Goal: Obtain resource: Obtain resource

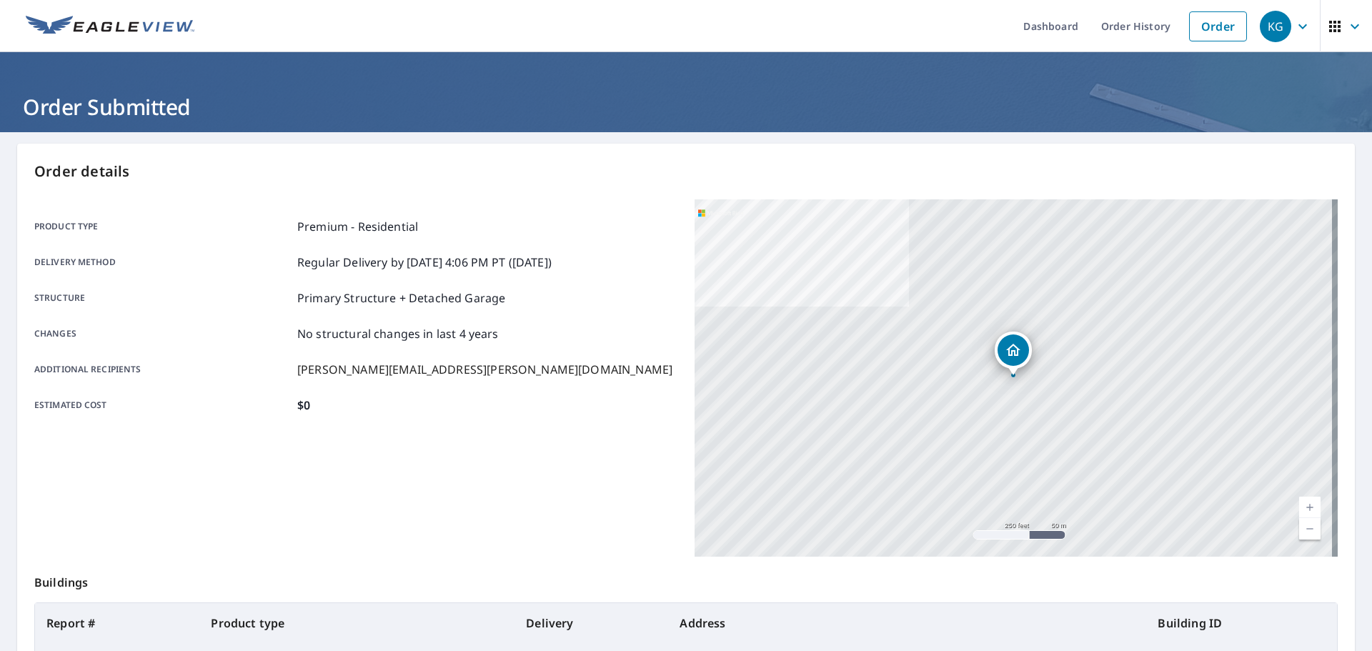
scroll to position [136, 0]
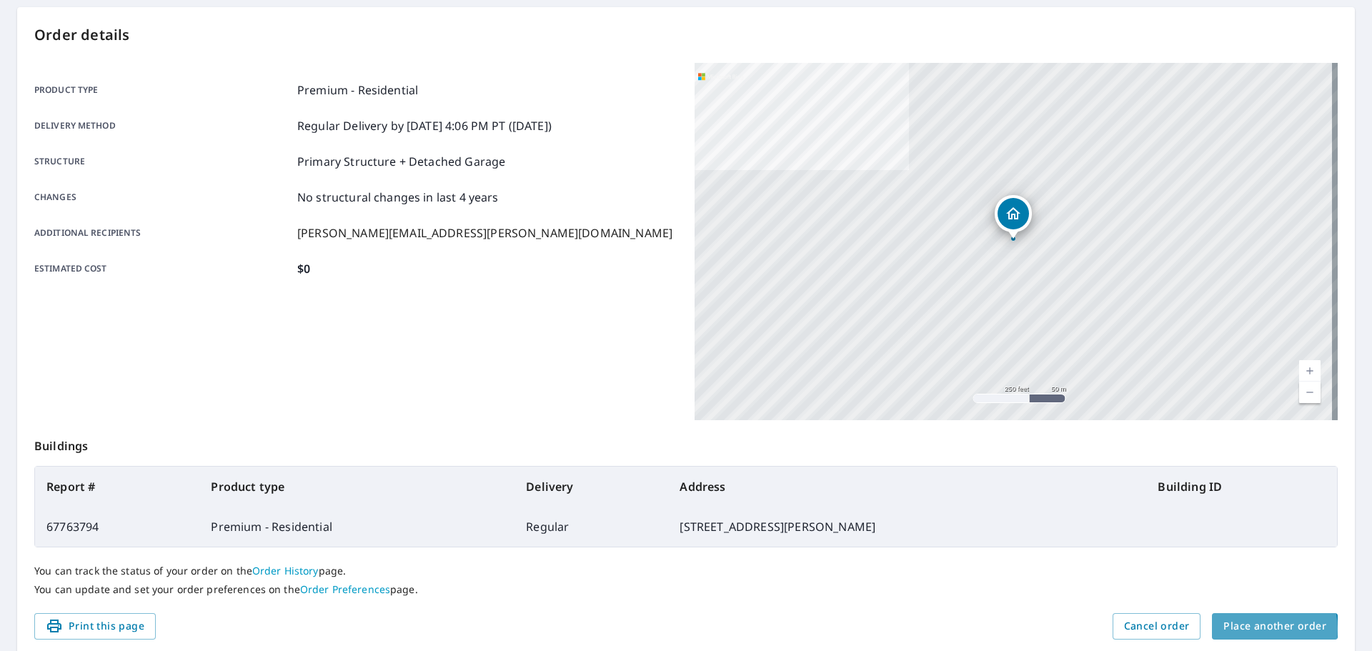
click at [1253, 629] on span "Place another order" at bounding box center [1274, 626] width 103 height 18
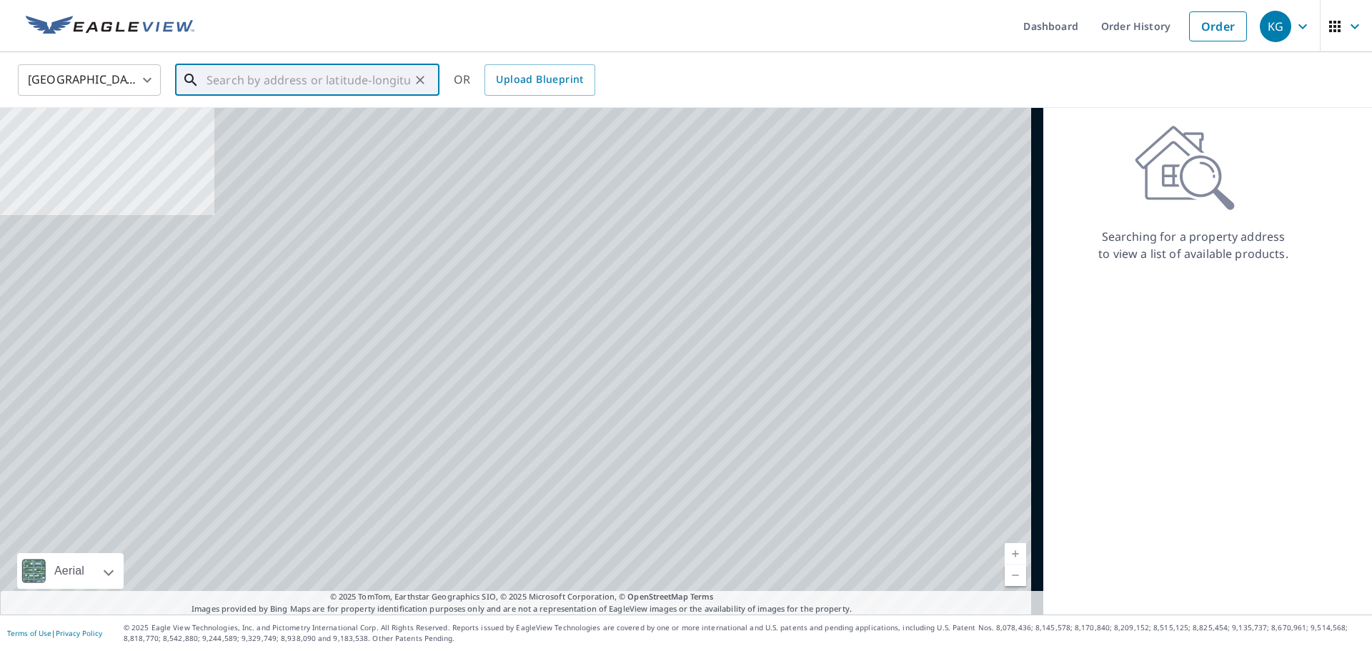
click at [339, 86] on input "text" at bounding box center [309, 80] width 204 height 40
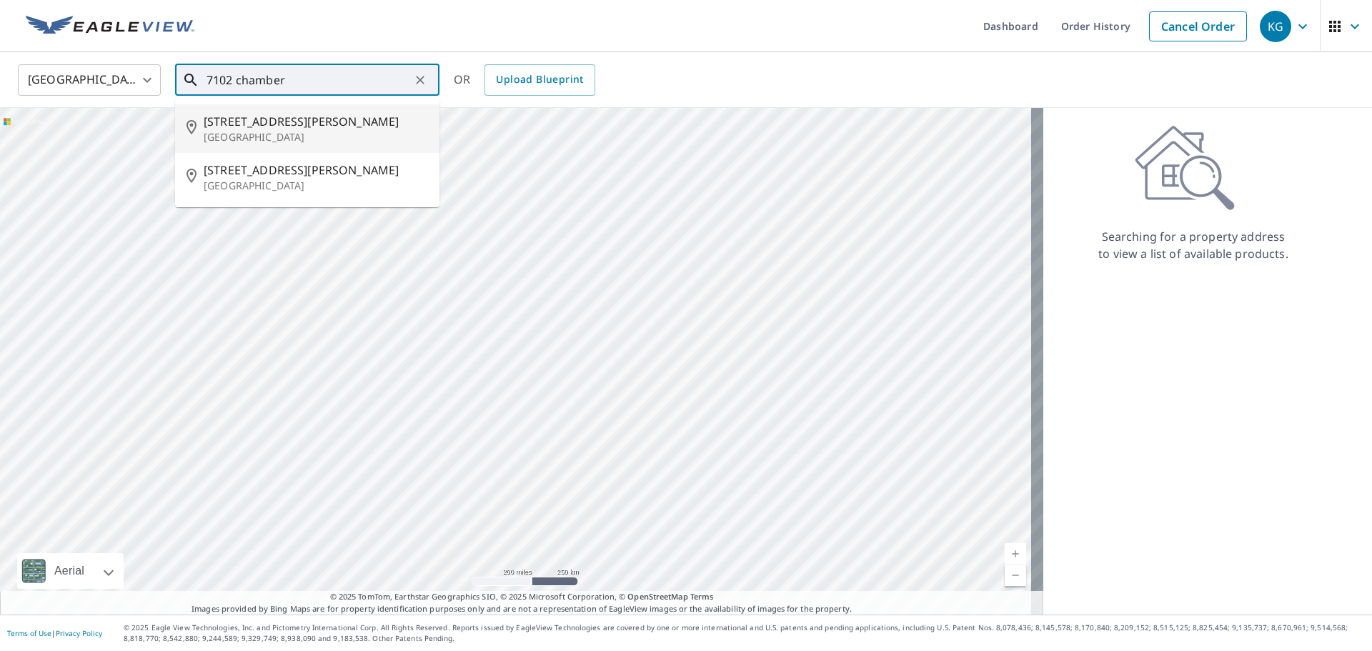
click at [287, 129] on span "[STREET_ADDRESS][PERSON_NAME]" at bounding box center [316, 121] width 224 height 17
type input "[STREET_ADDRESS][PERSON_NAME]"
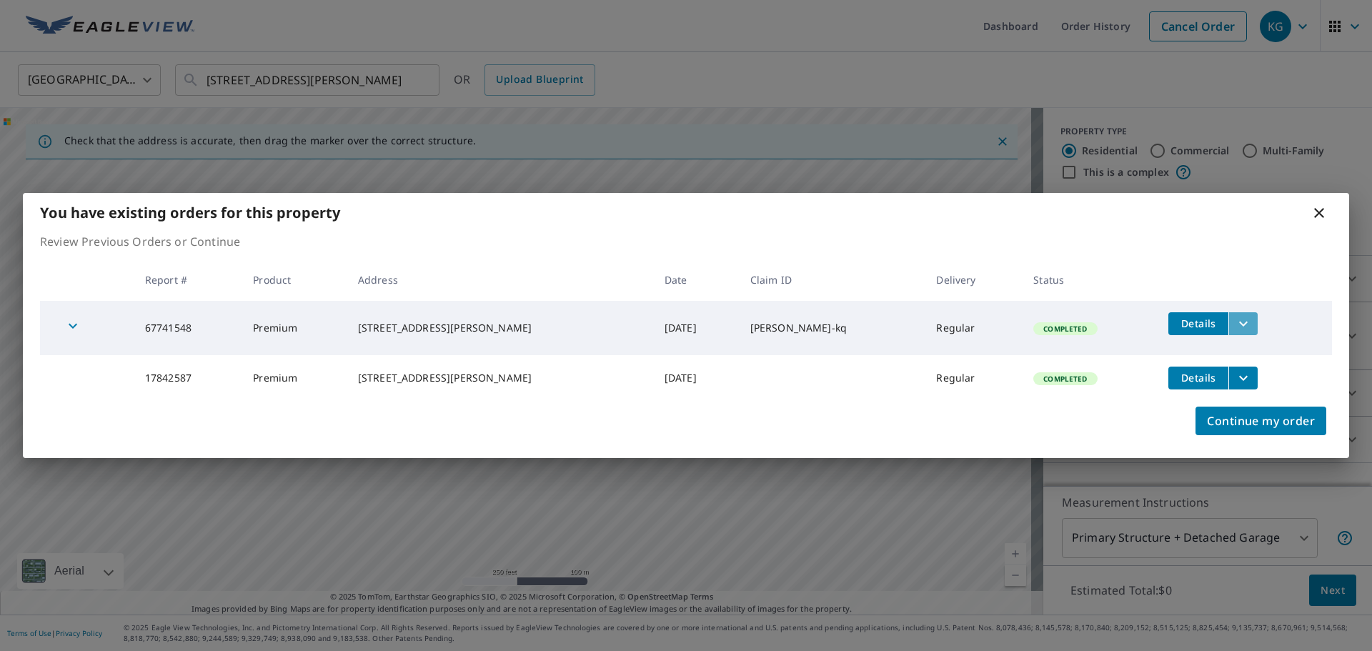
click at [1239, 321] on icon "filesDropdownBtn-67741548" at bounding box center [1243, 323] width 17 height 17
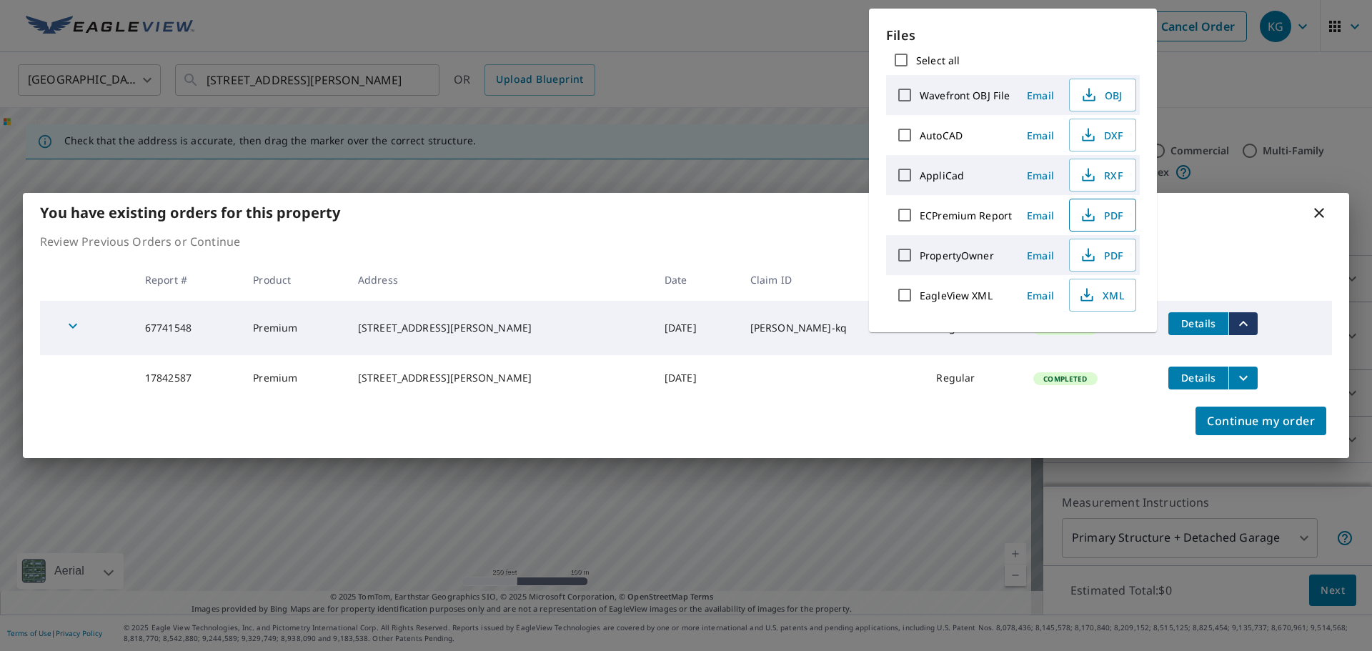
click at [1095, 214] on span "PDF" at bounding box center [1101, 215] width 46 height 17
click at [1312, 205] on icon at bounding box center [1318, 212] width 17 height 17
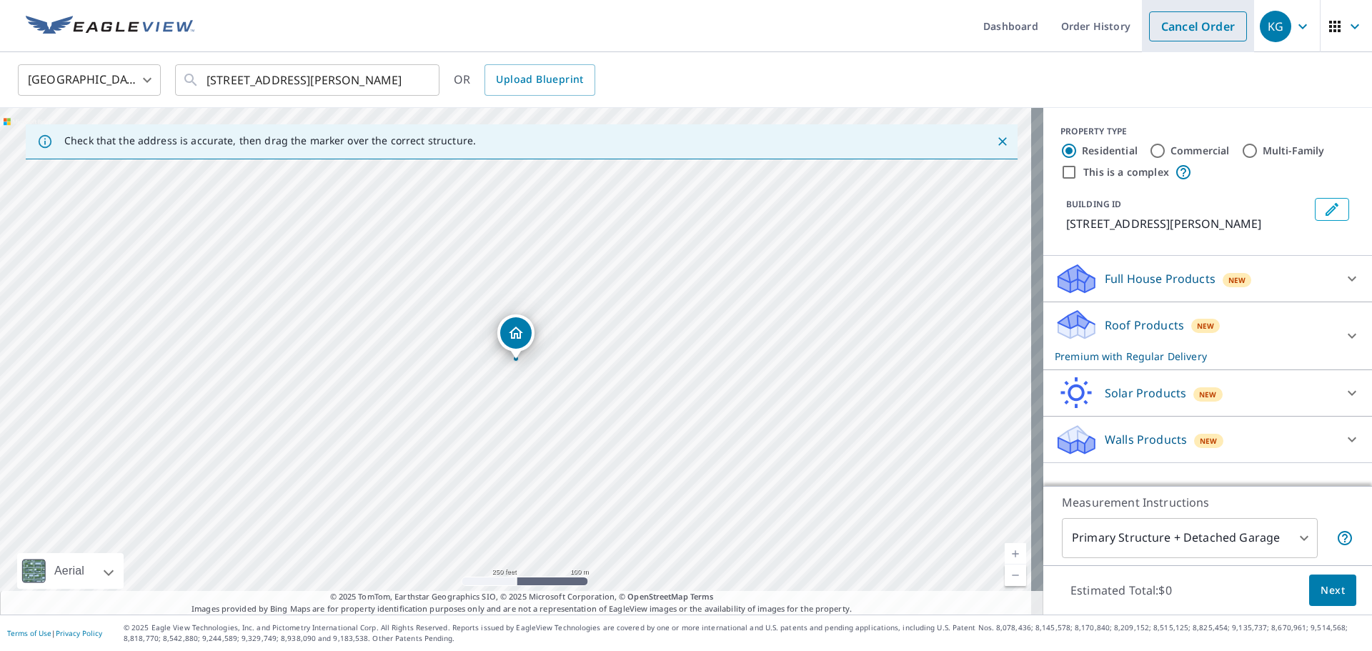
click at [1183, 21] on link "Cancel Order" at bounding box center [1198, 26] width 98 height 30
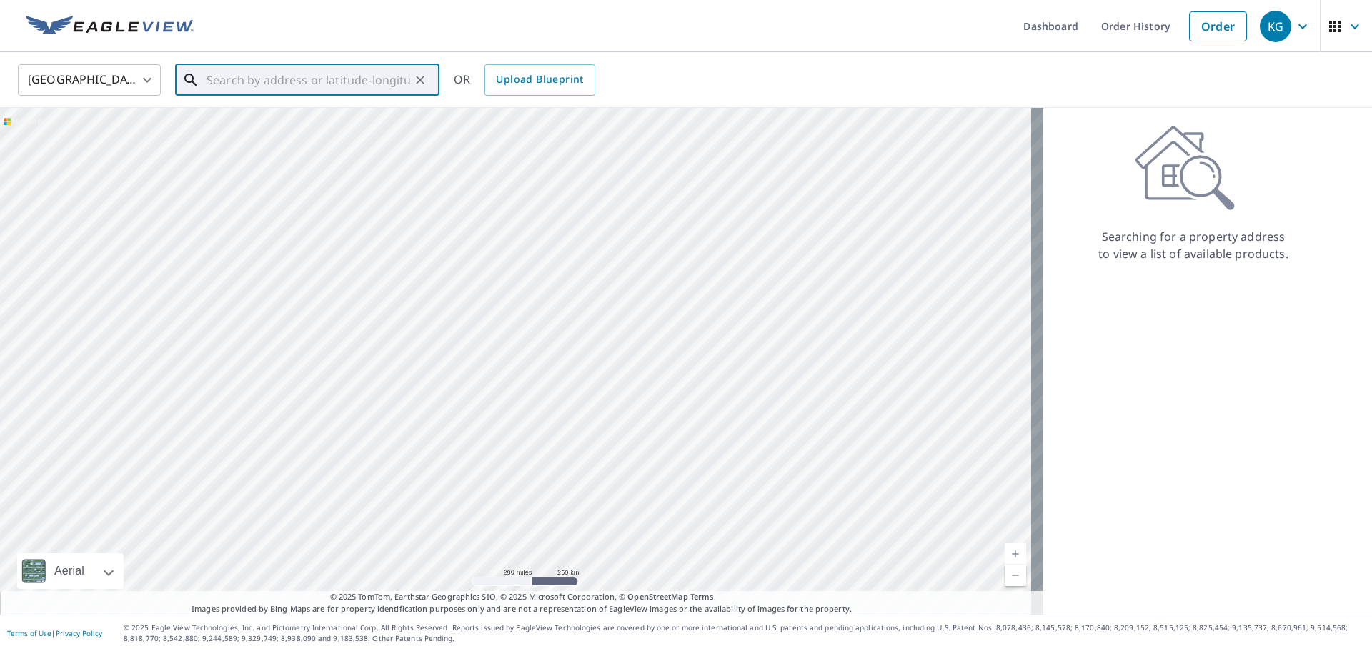
click at [243, 82] on input "text" at bounding box center [309, 80] width 204 height 40
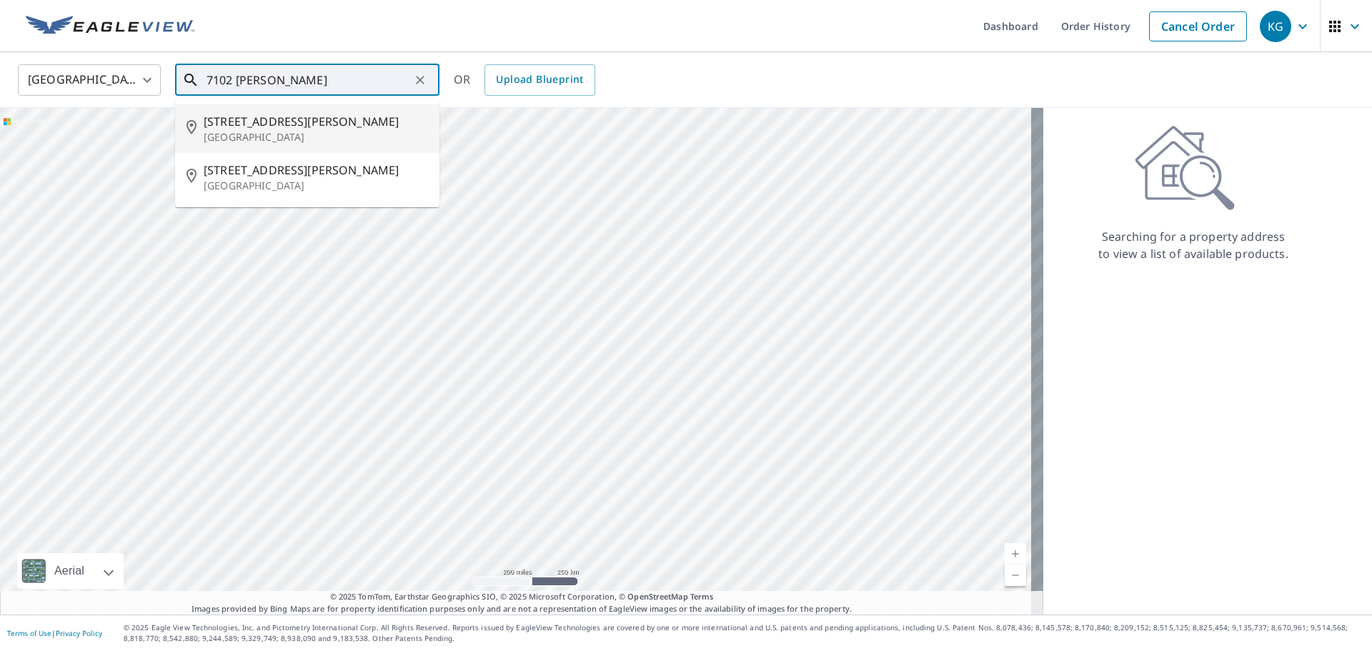
click at [309, 118] on span "[STREET_ADDRESS][PERSON_NAME]" at bounding box center [316, 121] width 224 height 17
type input "[STREET_ADDRESS][PERSON_NAME]"
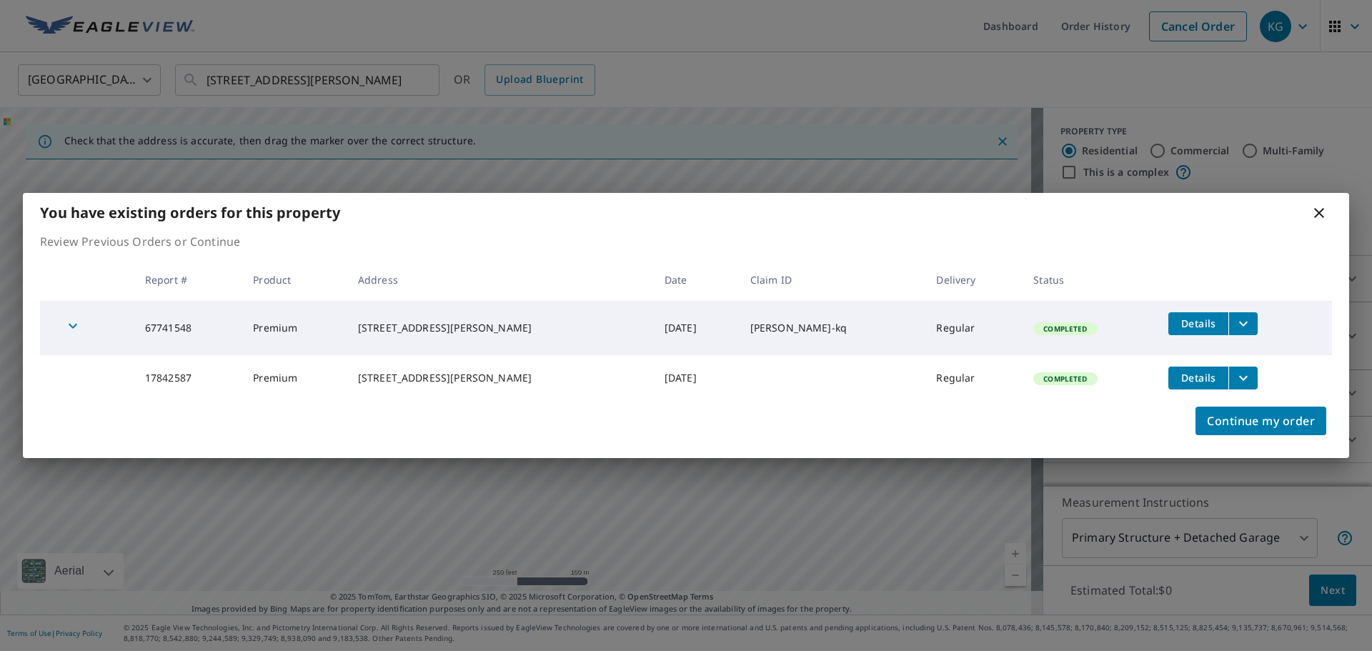
click at [1240, 320] on icon "filesDropdownBtn-67741548" at bounding box center [1243, 323] width 17 height 17
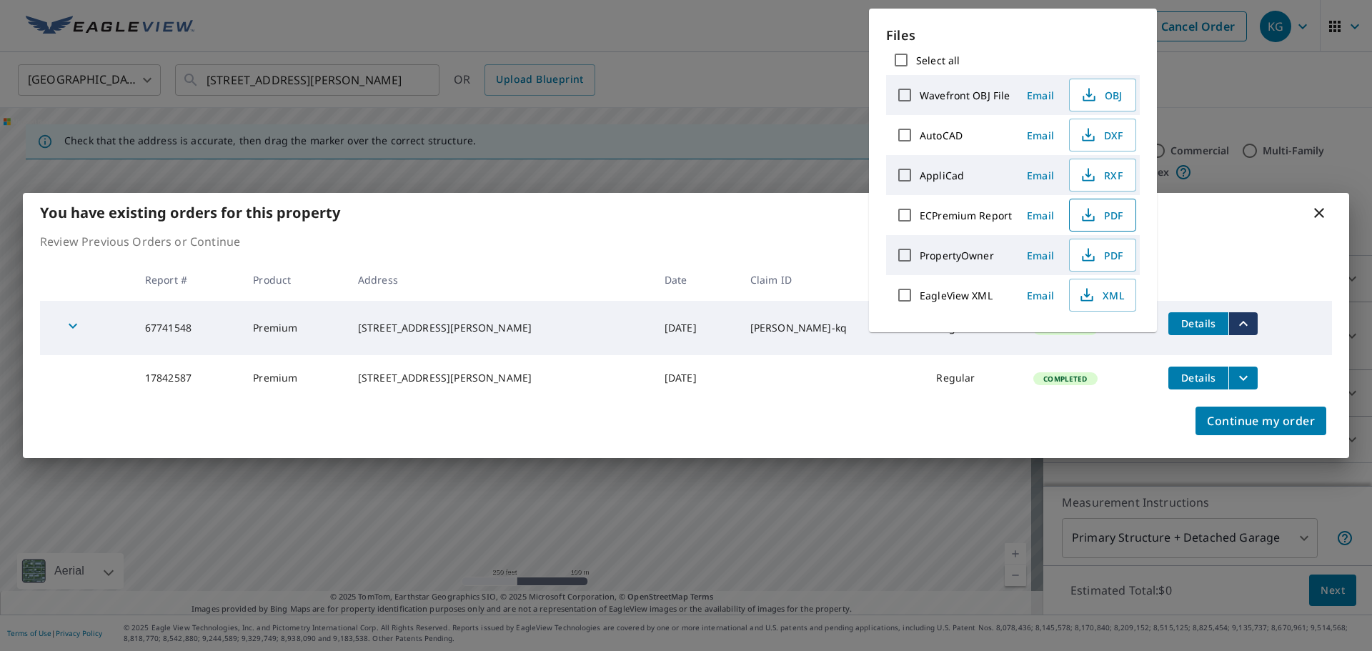
click at [1078, 213] on span "PDF" at bounding box center [1101, 215] width 46 height 17
click at [1322, 211] on icon at bounding box center [1318, 212] width 17 height 17
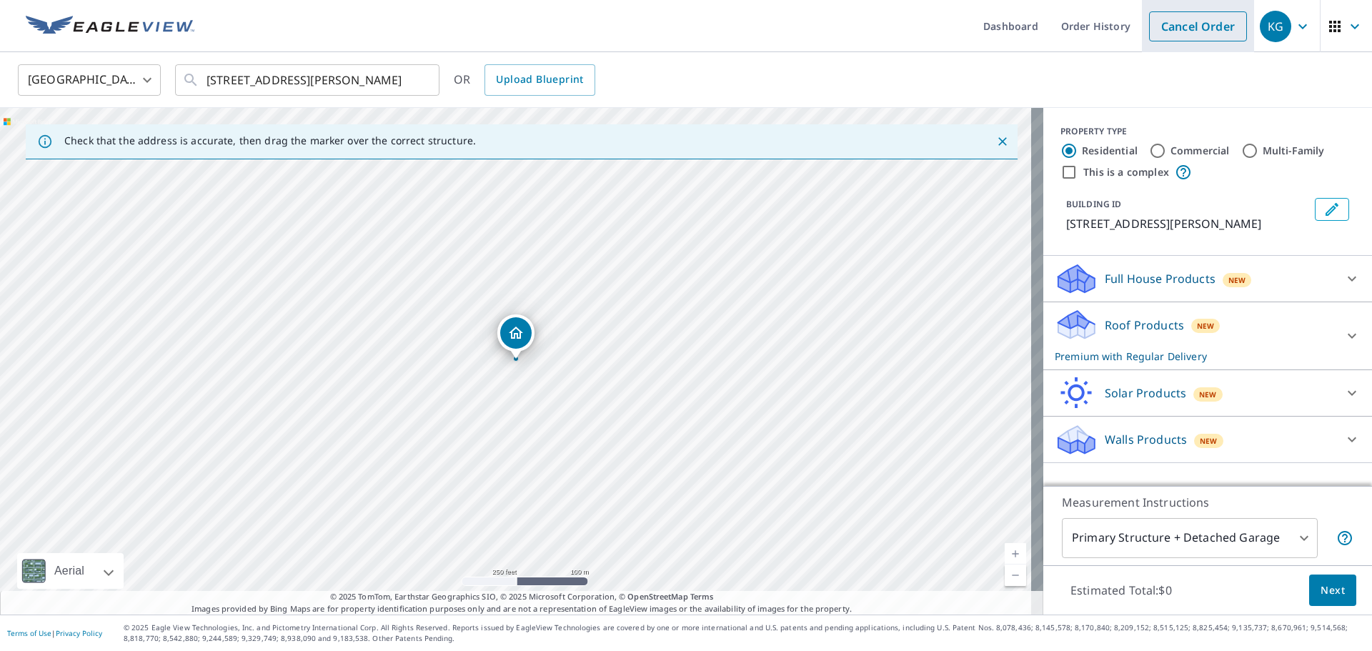
click at [1180, 31] on link "Cancel Order" at bounding box center [1198, 26] width 98 height 30
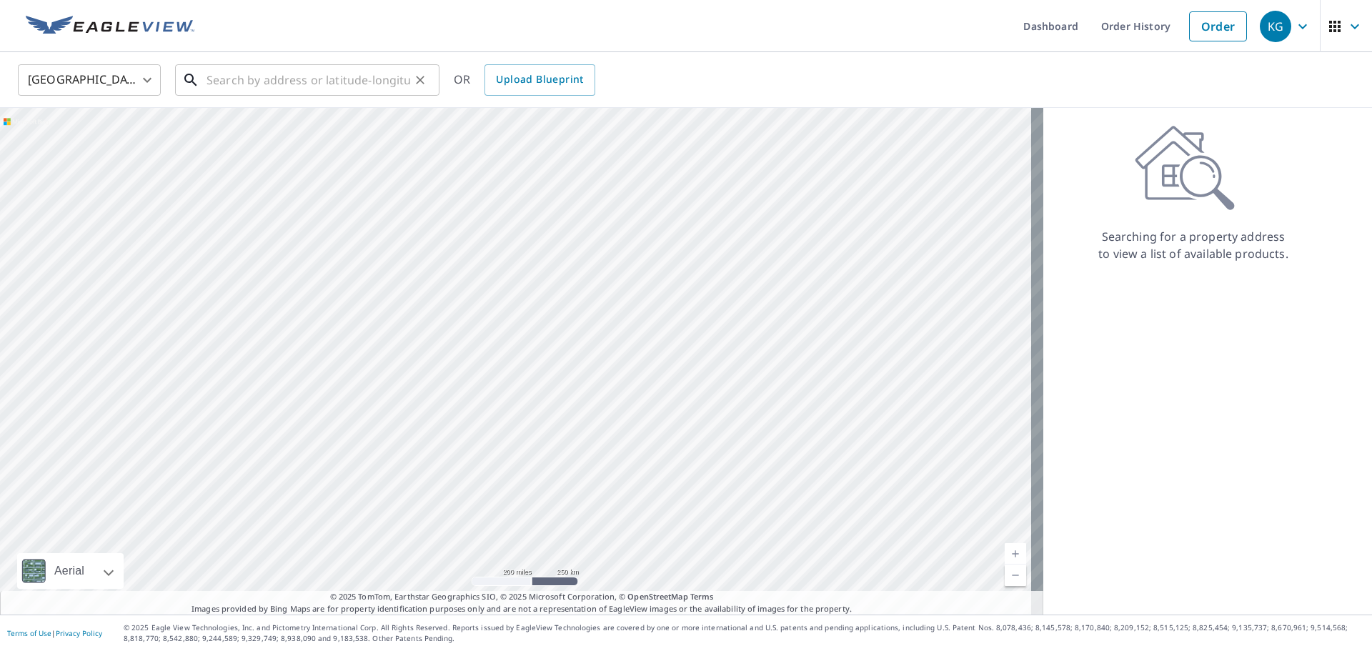
click at [287, 82] on input "text" at bounding box center [309, 80] width 204 height 40
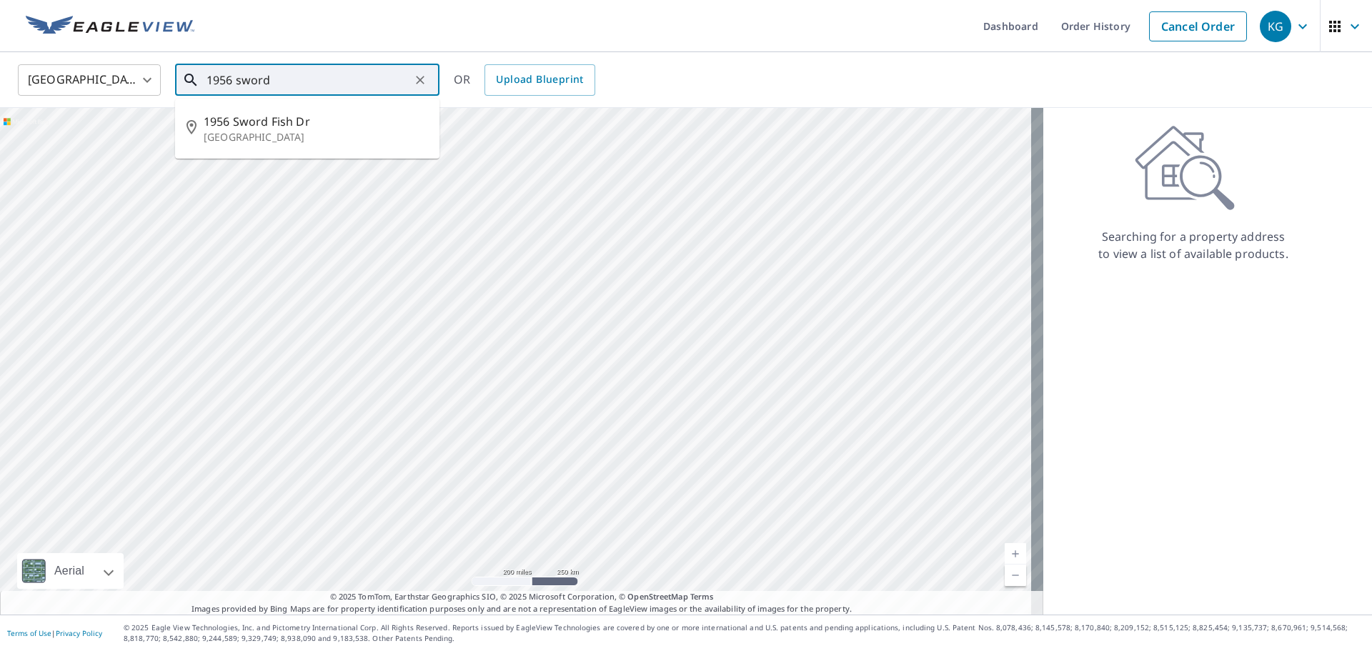
click at [264, 131] on p "[GEOGRAPHIC_DATA]" at bounding box center [316, 137] width 224 height 14
type input "[STREET_ADDRESS][PERSON_NAME]"
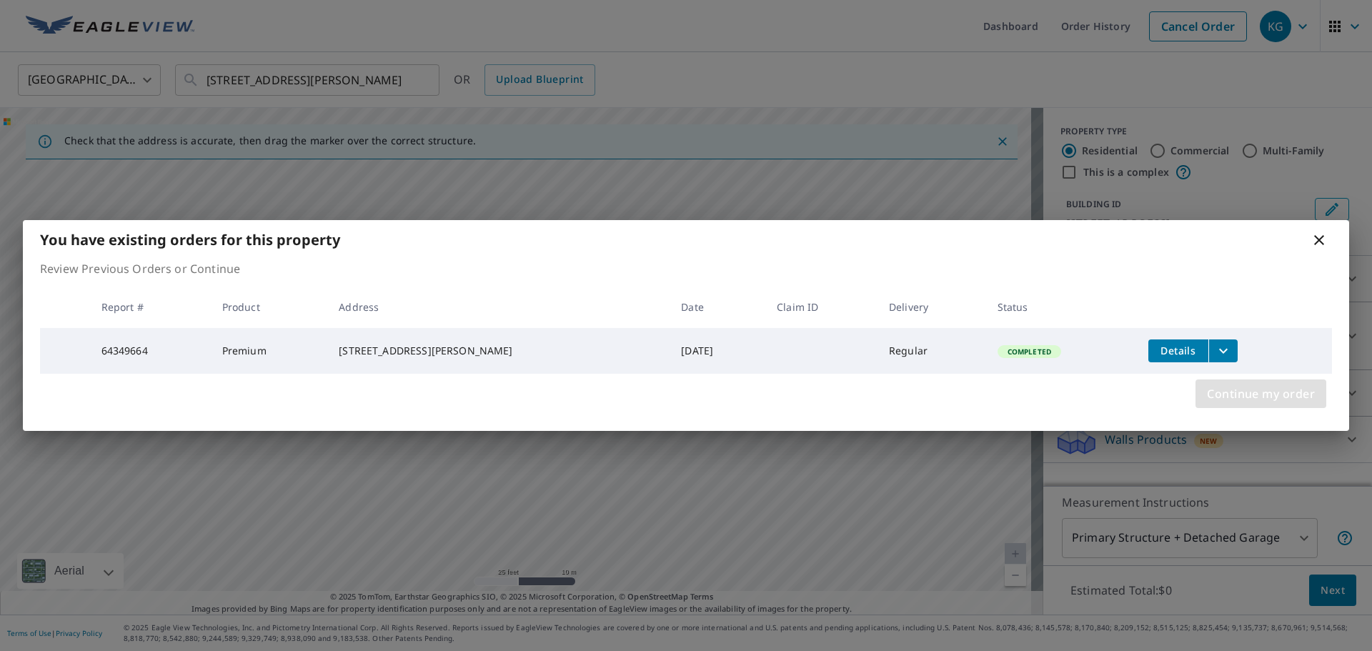
drag, startPoint x: 1233, startPoint y: 397, endPoint x: 1155, endPoint y: 402, distance: 77.3
click at [1230, 399] on span "Continue my order" at bounding box center [1261, 394] width 108 height 20
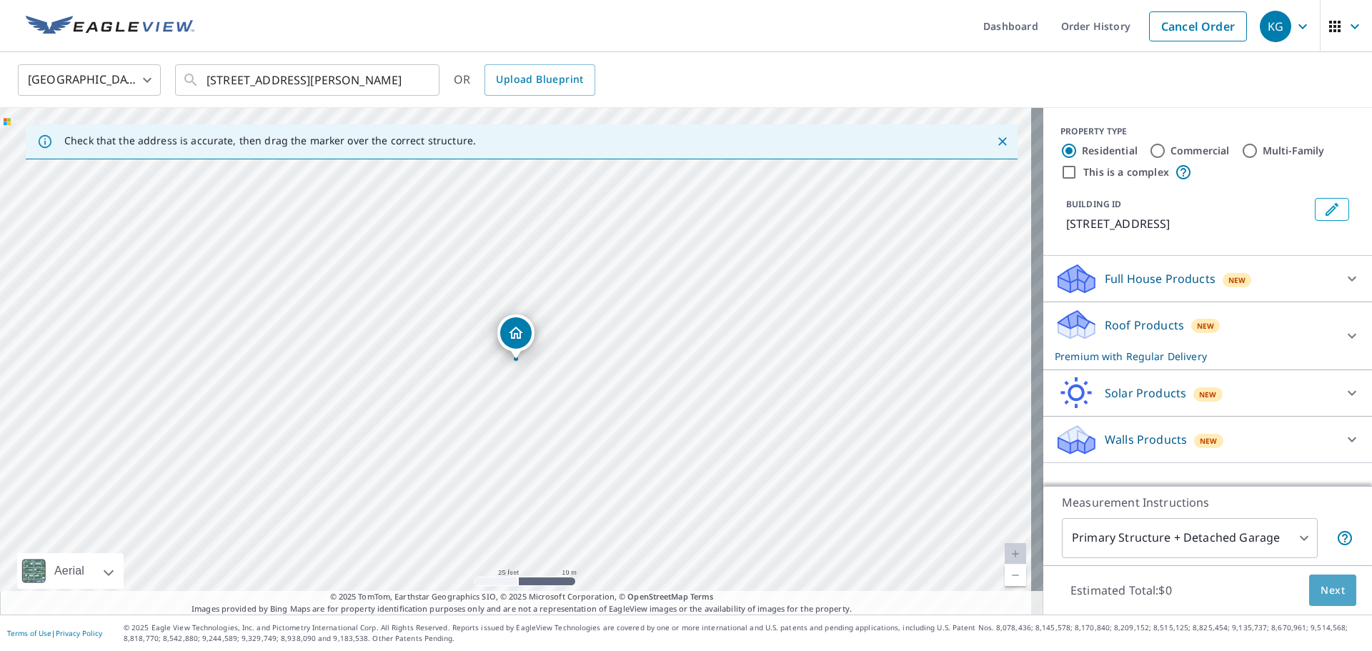
click at [1321, 583] on span "Next" at bounding box center [1333, 591] width 24 height 18
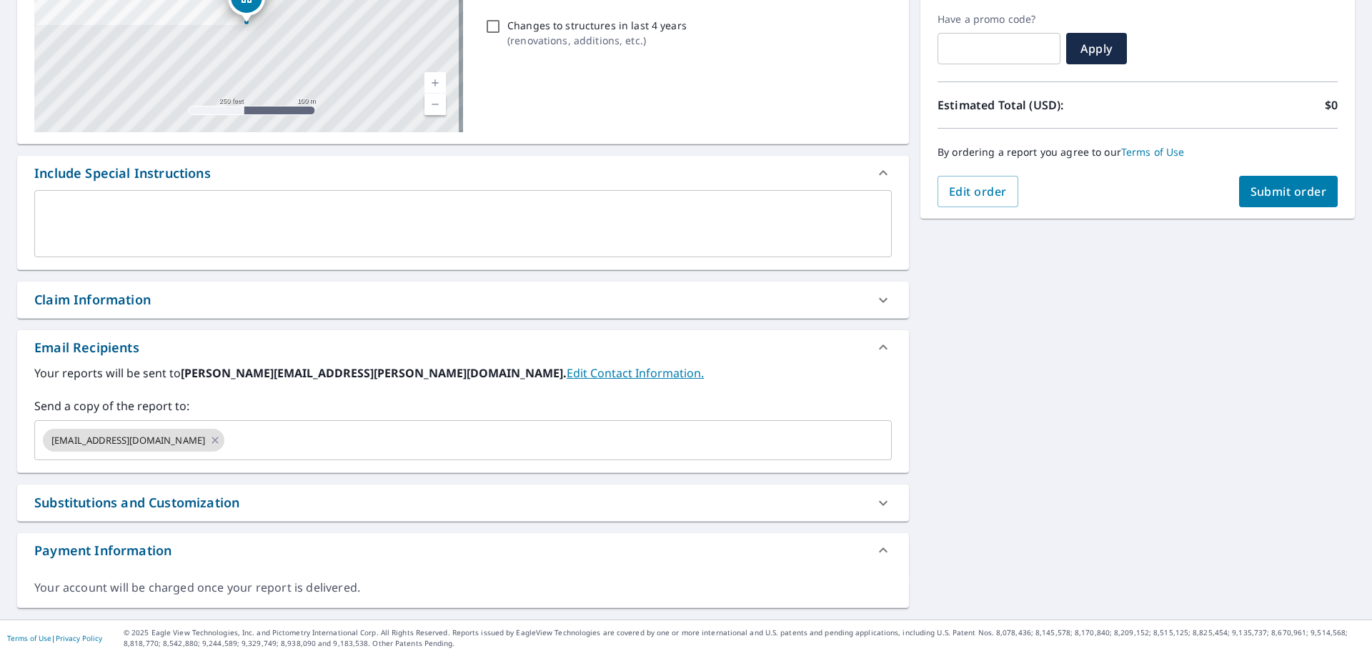
scroll to position [242, 0]
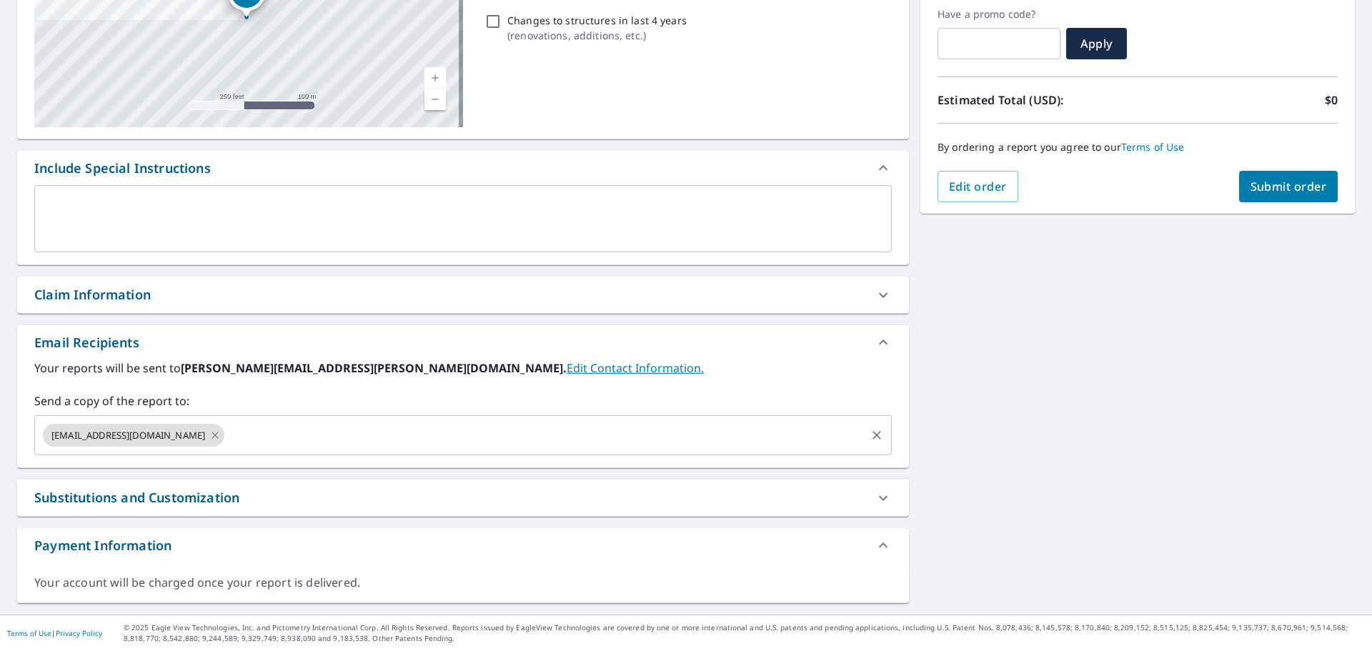
click at [212, 436] on icon at bounding box center [215, 435] width 6 height 6
click at [184, 437] on input "text" at bounding box center [452, 435] width 823 height 27
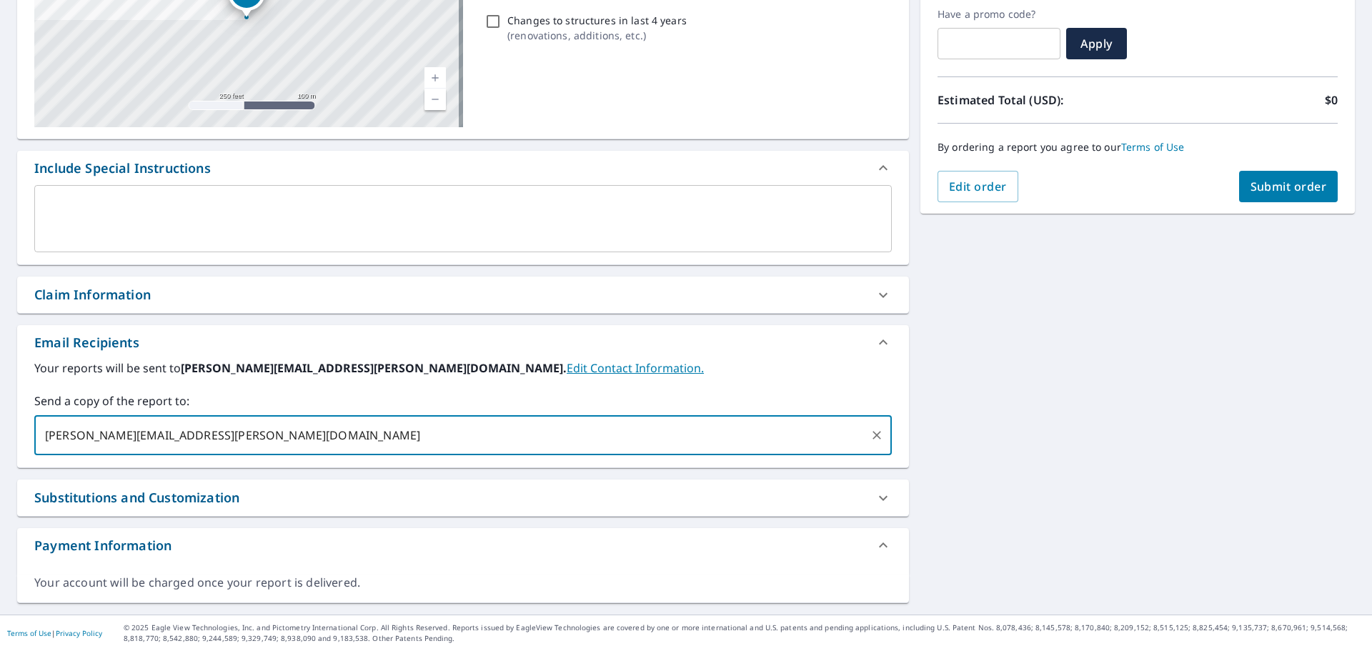
type input "[PERSON_NAME][EMAIL_ADDRESS][PERSON_NAME][DOMAIN_NAME]"
click at [1278, 189] on span "Submit order" at bounding box center [1288, 187] width 76 height 16
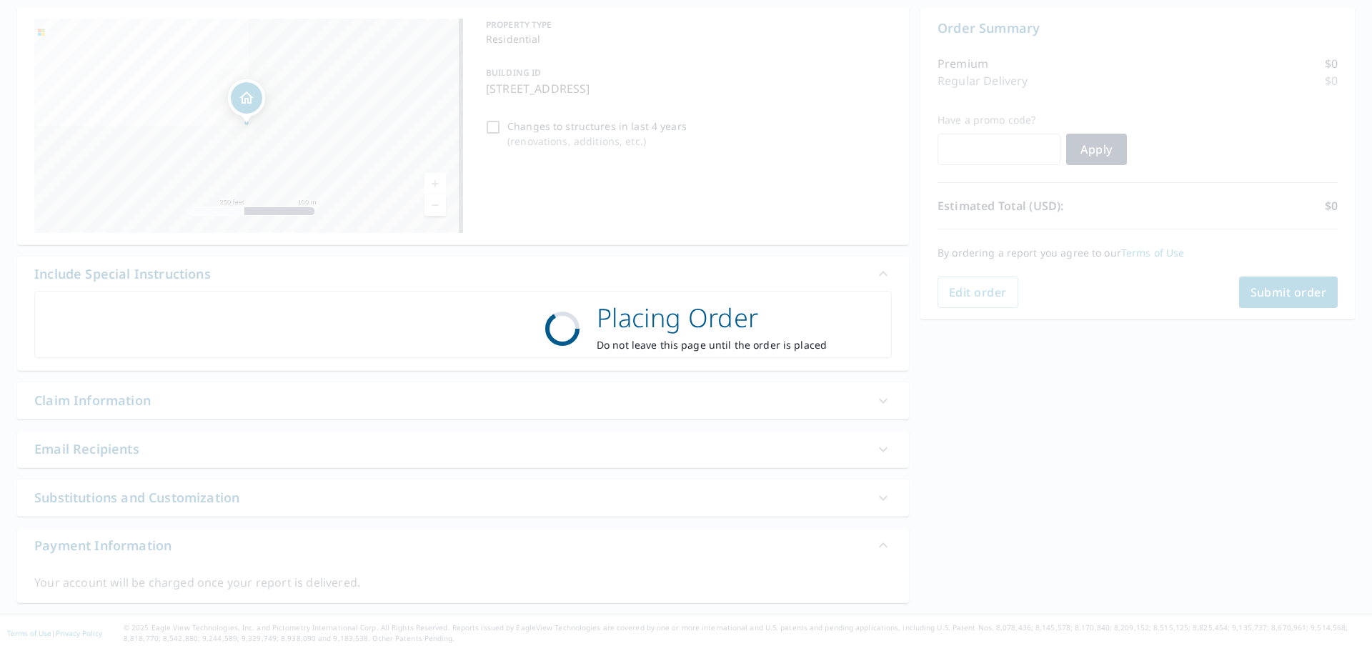
scroll to position [136, 0]
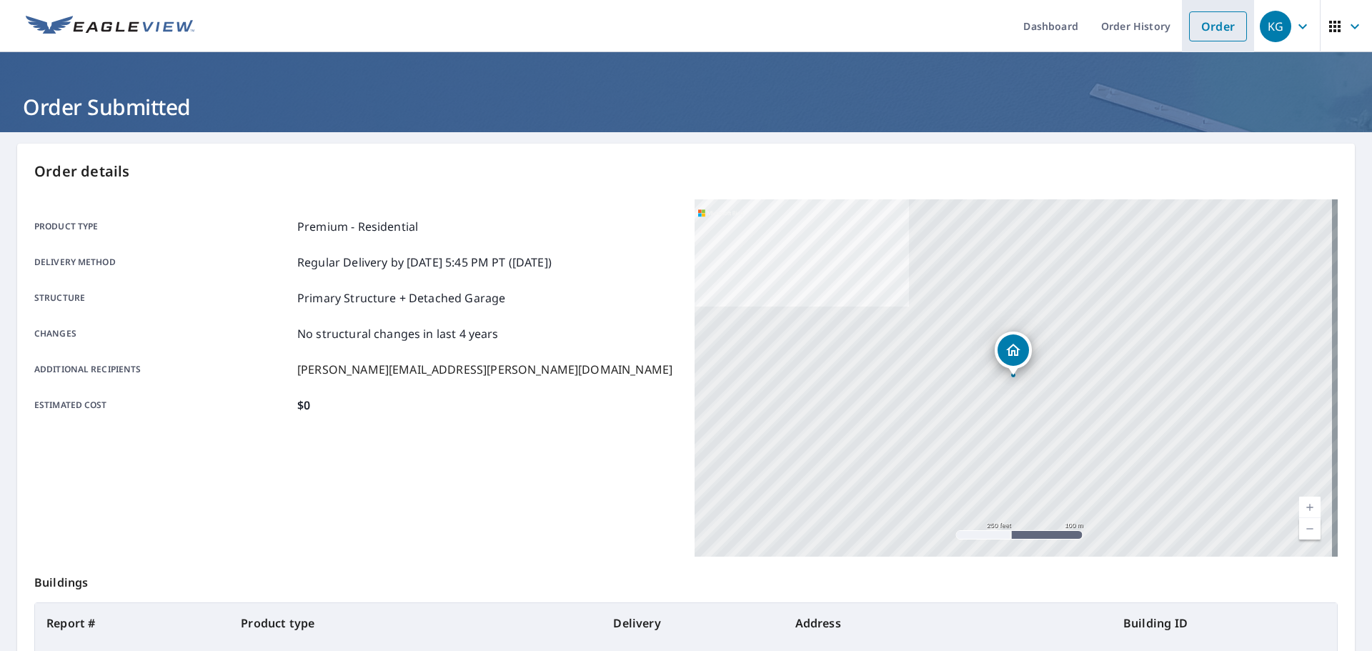
click at [1213, 32] on link "Order" at bounding box center [1218, 26] width 58 height 30
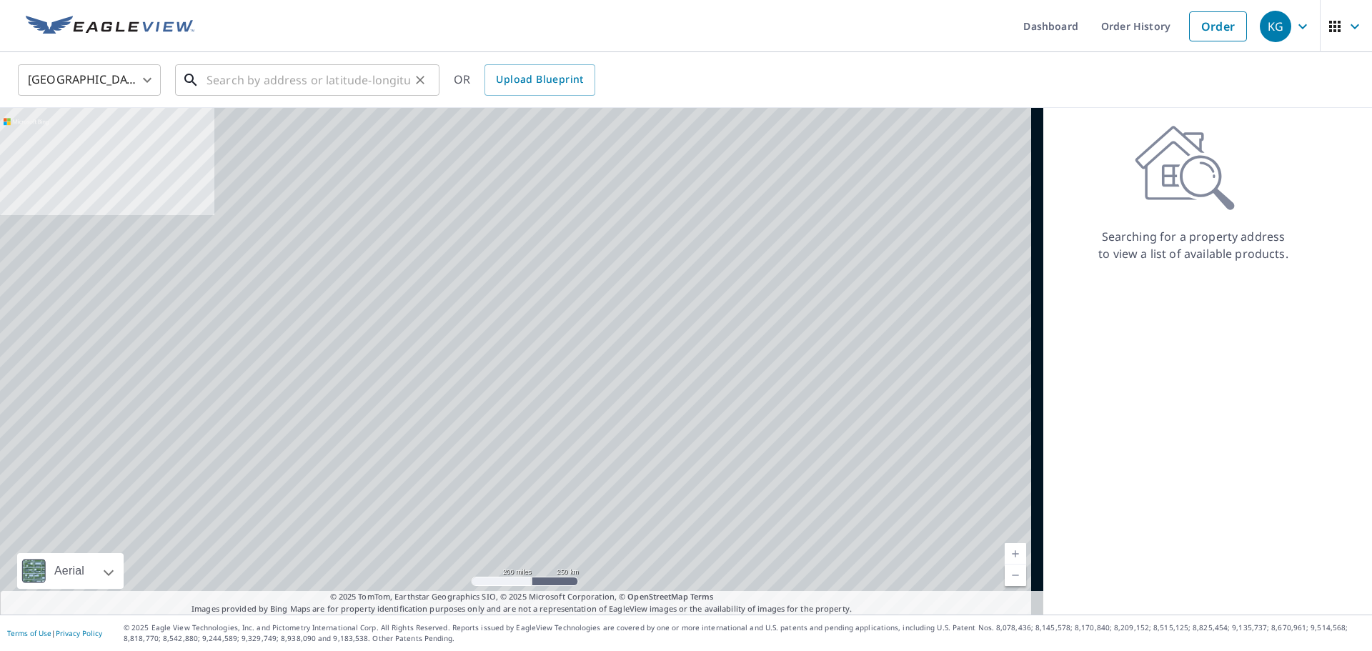
click at [362, 77] on input "text" at bounding box center [309, 80] width 204 height 40
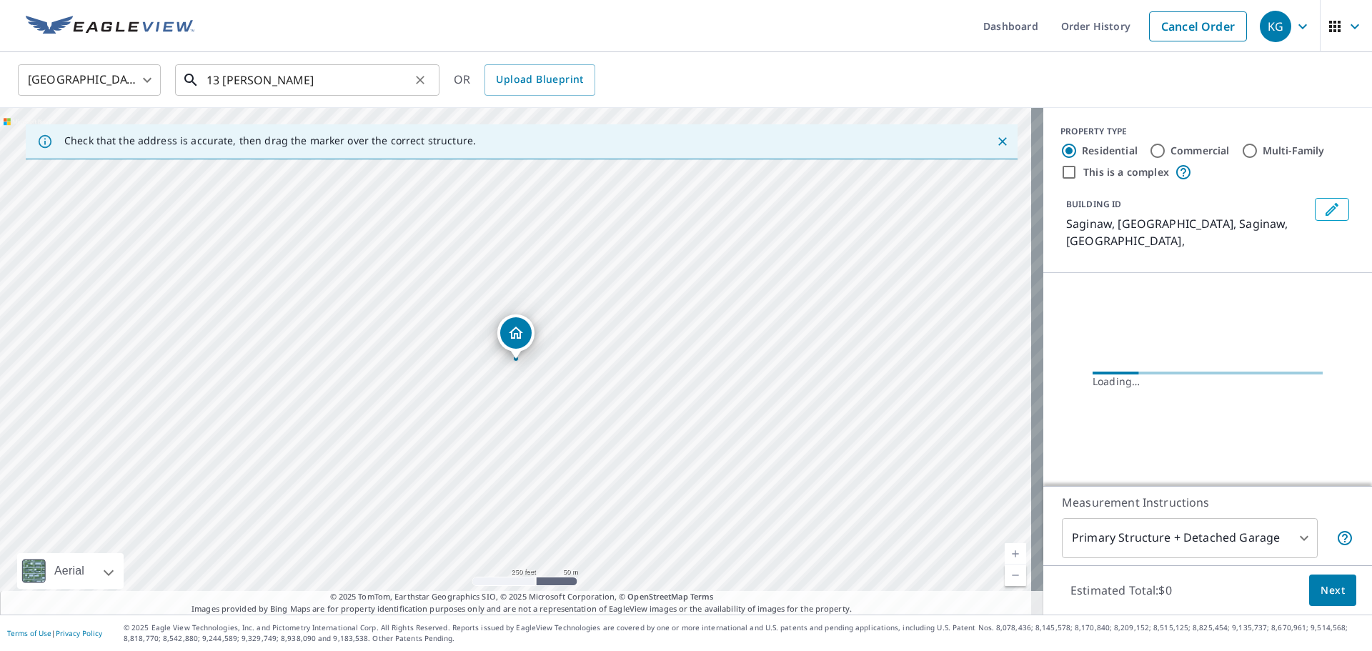
click at [335, 79] on input "13 [PERSON_NAME]" at bounding box center [309, 80] width 204 height 40
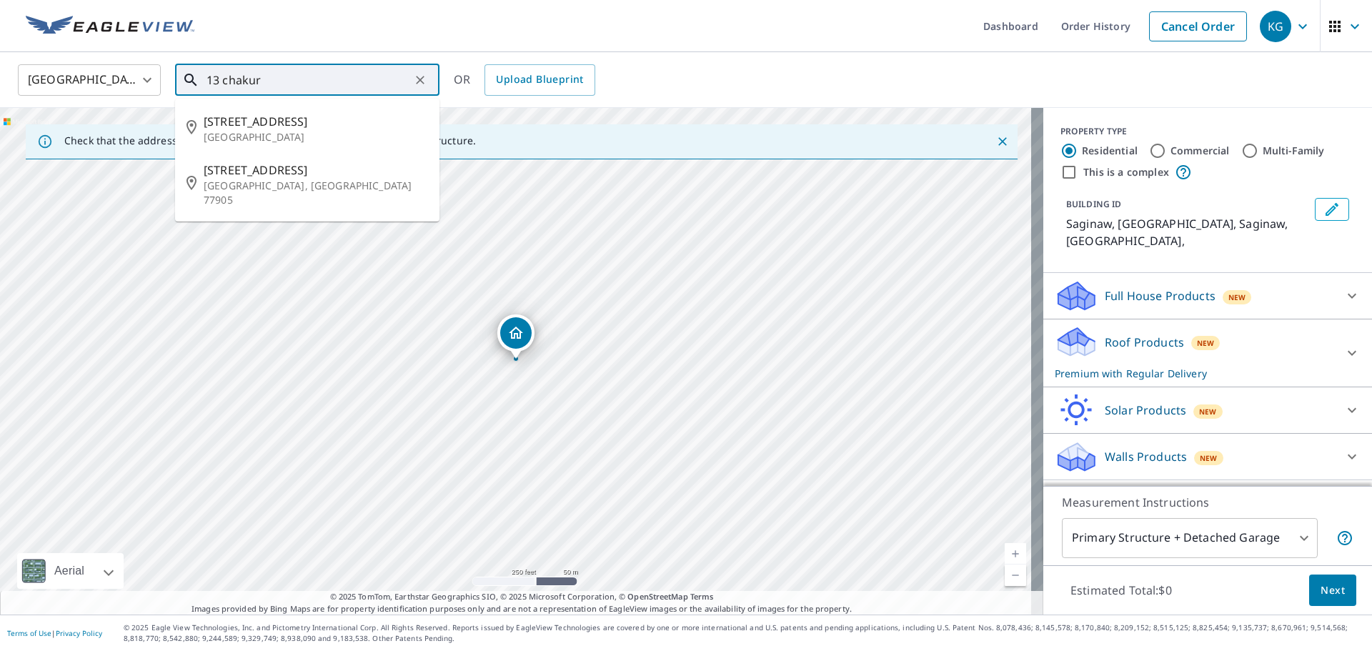
click at [307, 82] on input "13 chakur" at bounding box center [309, 80] width 204 height 40
click at [260, 121] on span "[STREET_ADDRESS]" at bounding box center [316, 121] width 224 height 17
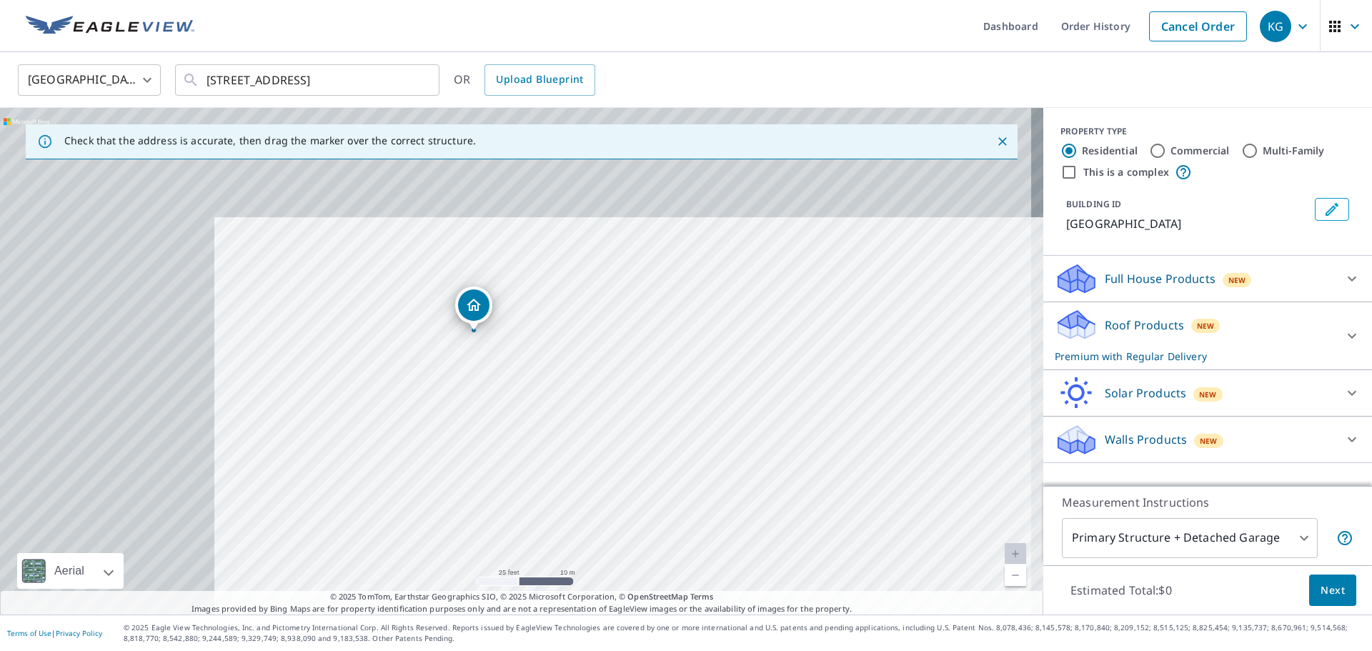
drag, startPoint x: 370, startPoint y: 346, endPoint x: 585, endPoint y: 455, distance: 240.6
click at [585, 455] on div "[GEOGRAPHIC_DATA]" at bounding box center [521, 361] width 1043 height 507
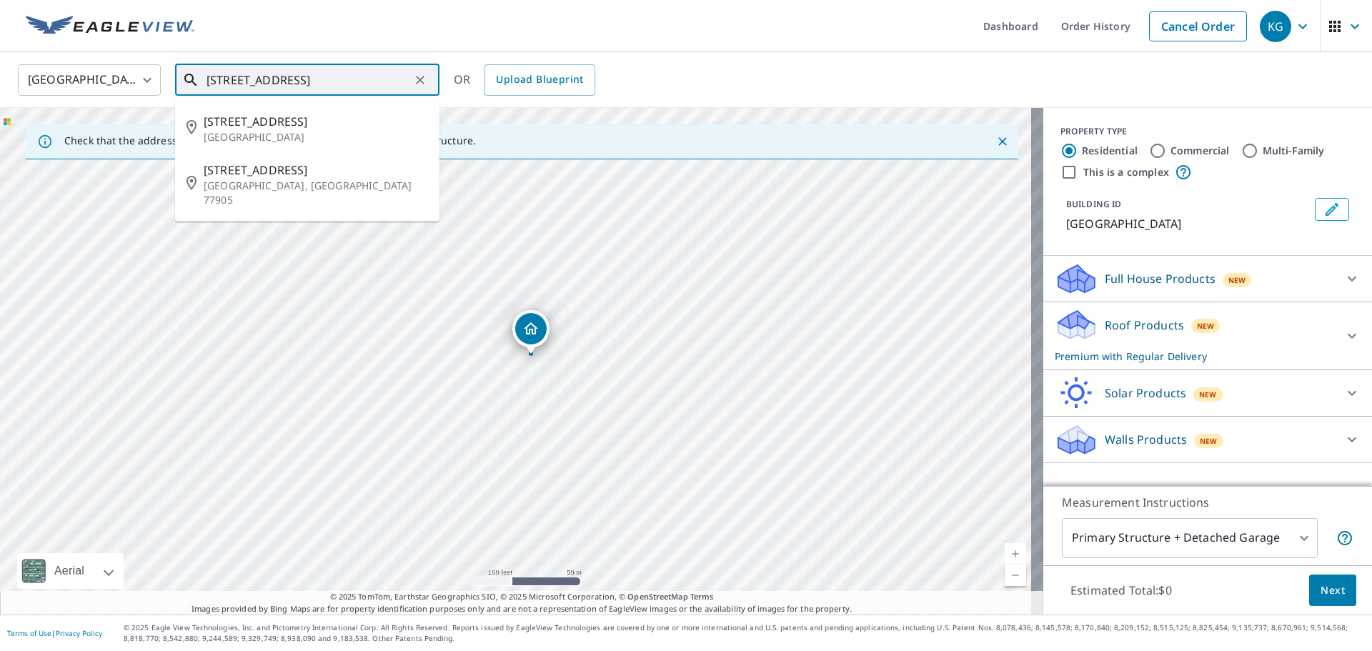
drag, startPoint x: 267, startPoint y: 79, endPoint x: 455, endPoint y: 88, distance: 188.9
click at [455, 88] on div "[GEOGRAPHIC_DATA] [GEOGRAPHIC_DATA] ​ [STREET_ADDRESS] ​ [STREET_ADDRESS] [STRE…" at bounding box center [681, 80] width 1348 height 34
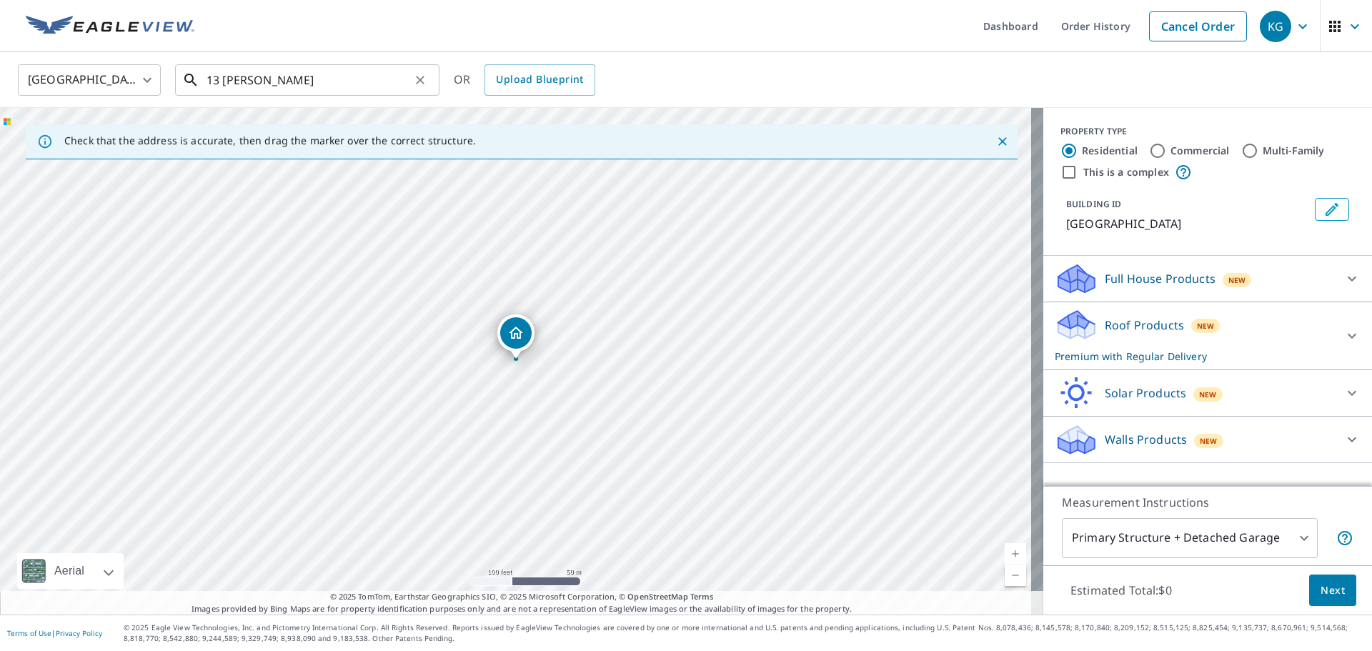
click at [344, 81] on input "13 [PERSON_NAME]" at bounding box center [309, 80] width 204 height 40
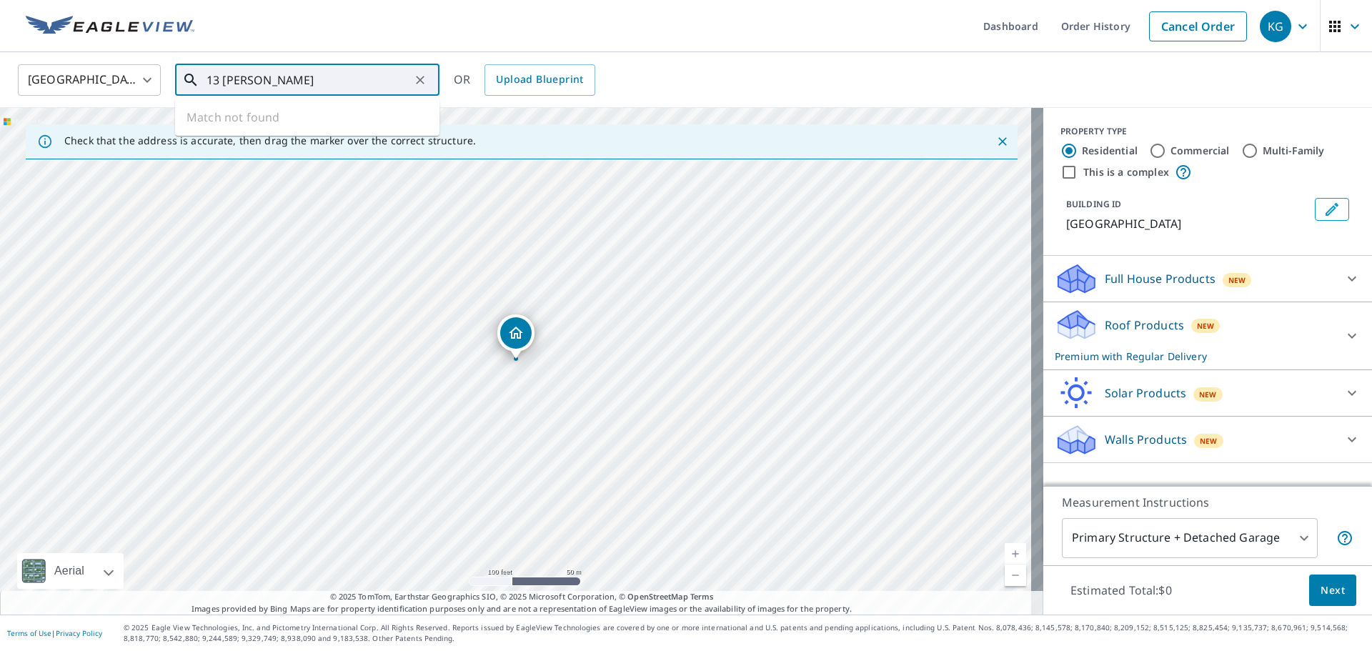
type input "13 [PERSON_NAME]"
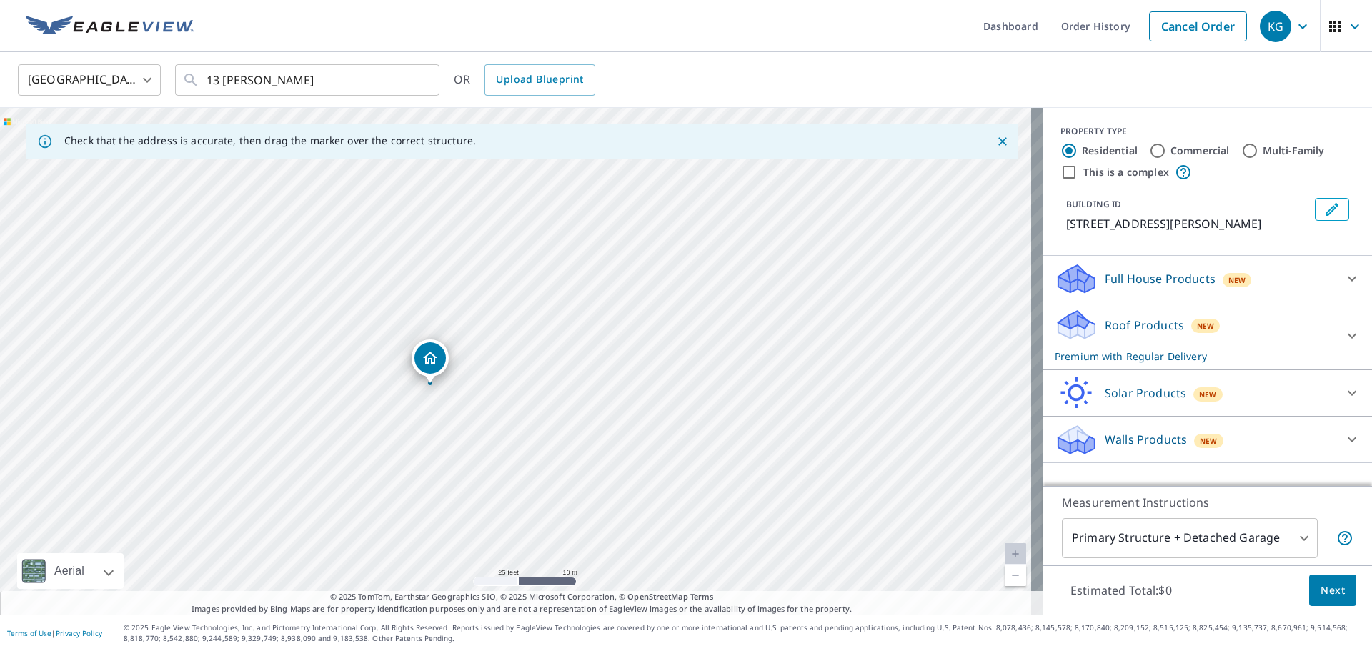
click at [1334, 595] on button "Next" at bounding box center [1332, 591] width 47 height 32
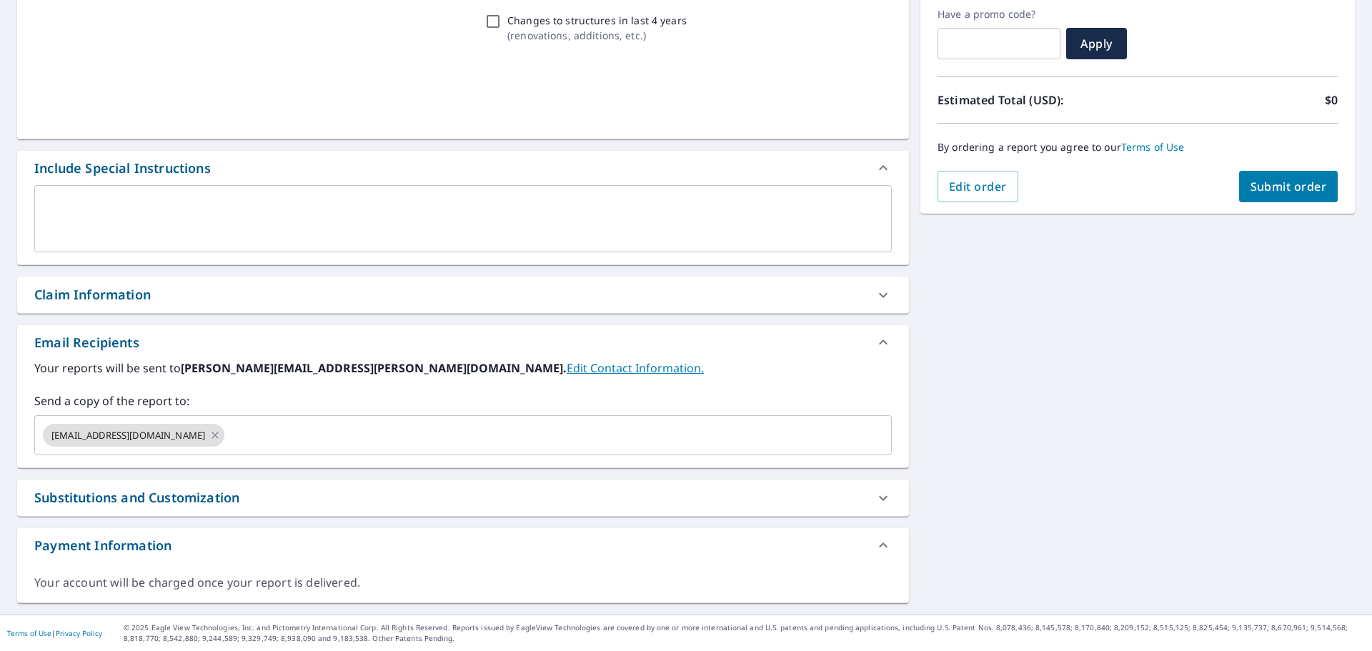
scroll to position [242, 0]
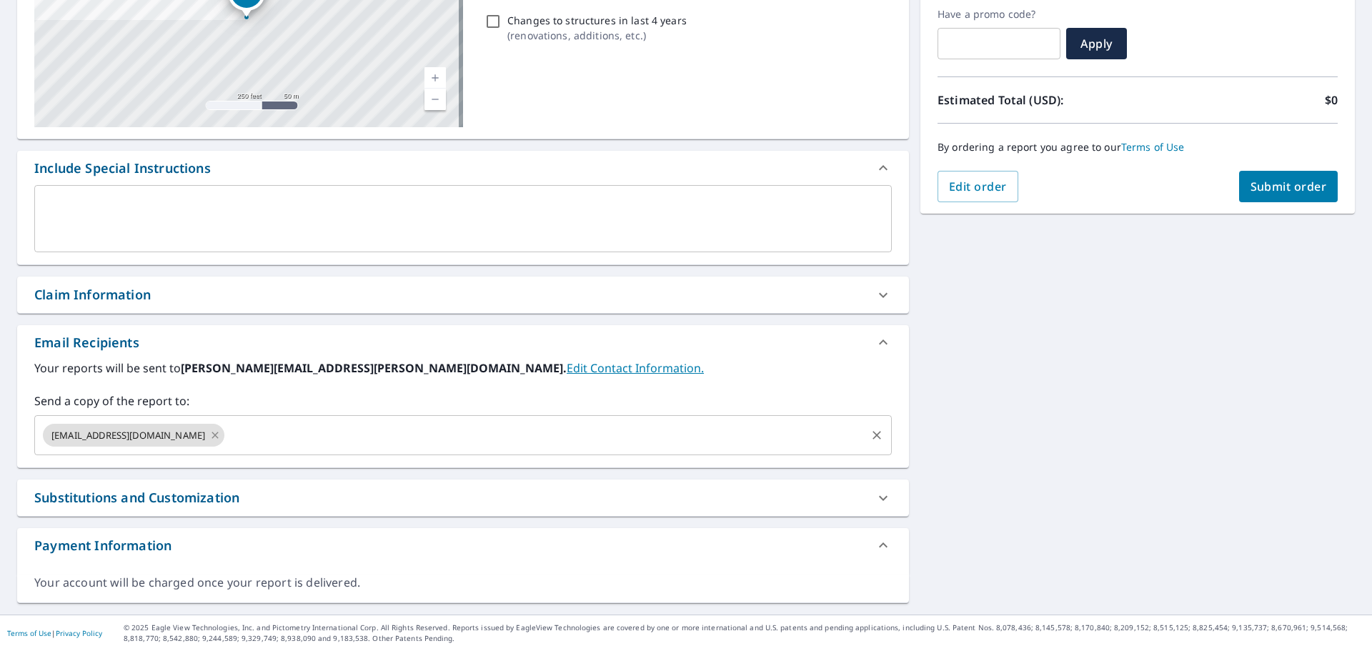
click at [212, 438] on icon at bounding box center [215, 435] width 6 height 6
click at [178, 438] on input "text" at bounding box center [452, 435] width 823 height 27
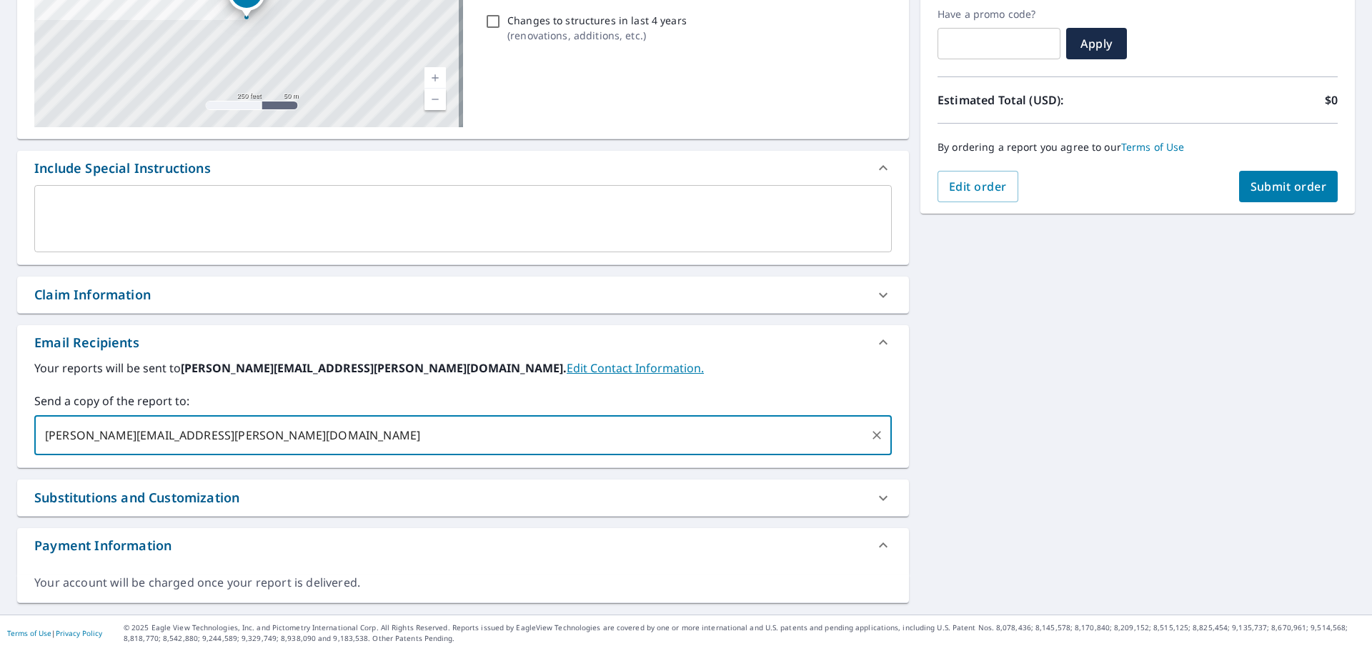
type input "[PERSON_NAME][EMAIL_ADDRESS][PERSON_NAME][DOMAIN_NAME]"
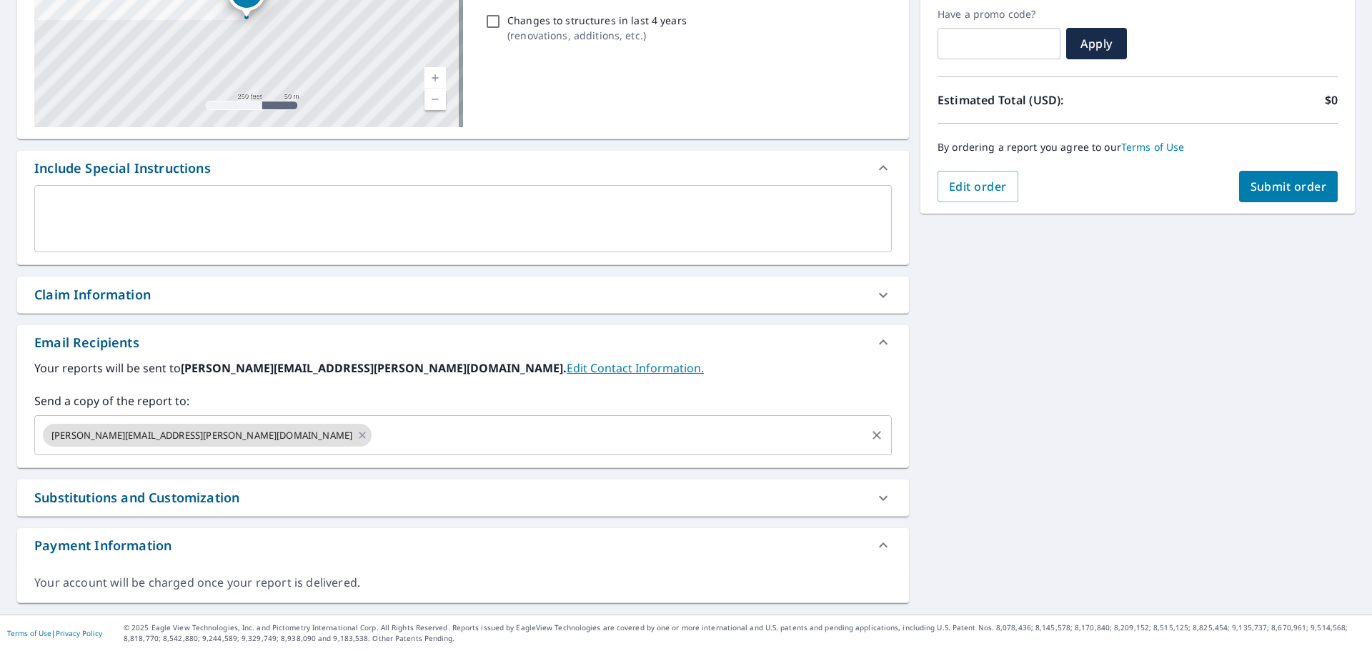
click at [991, 419] on div "[STREET_ADDRESS][PERSON_NAME] Aerial Road A standard road map Aerial A detailed…" at bounding box center [686, 252] width 1372 height 725
click at [1250, 193] on span "Submit order" at bounding box center [1288, 187] width 76 height 16
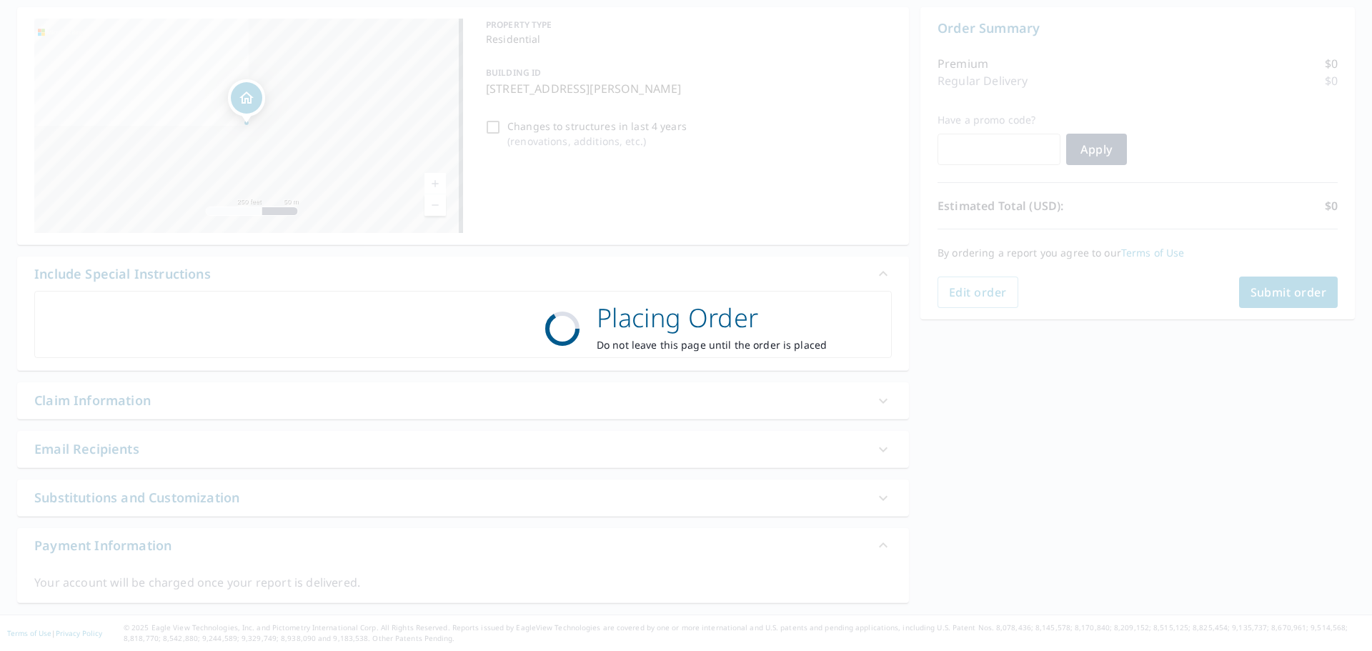
scroll to position [136, 0]
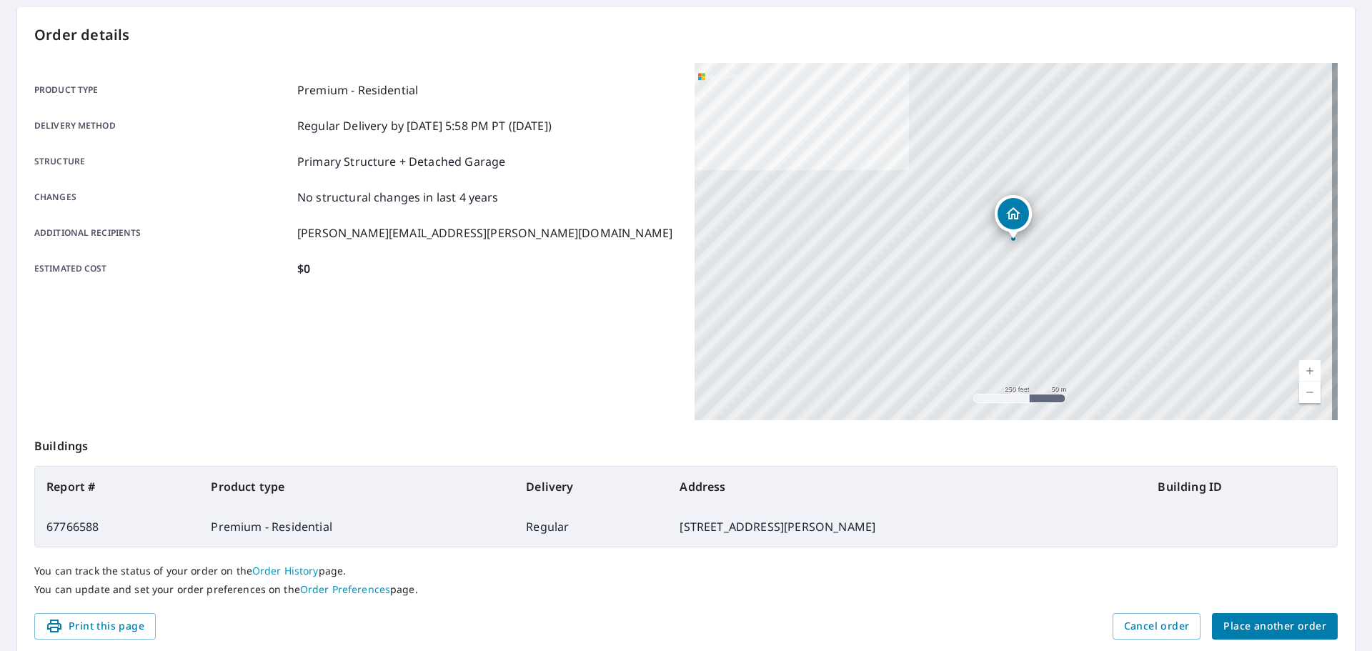
click at [109, 19] on div "Order details Product type Premium - Residential Delivery method Regular Delive…" at bounding box center [686, 332] width 1338 height 650
click at [1284, 633] on span "Place another order" at bounding box center [1274, 626] width 103 height 18
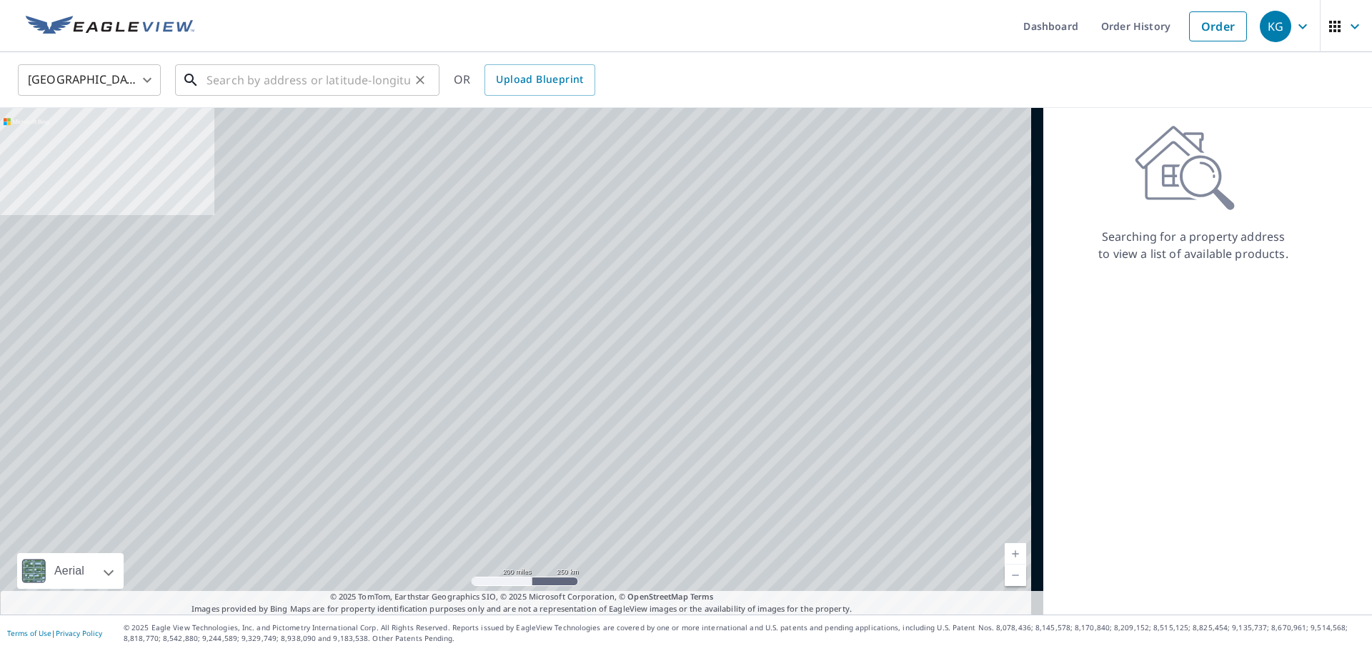
click at [289, 81] on input "text" at bounding box center [309, 80] width 204 height 40
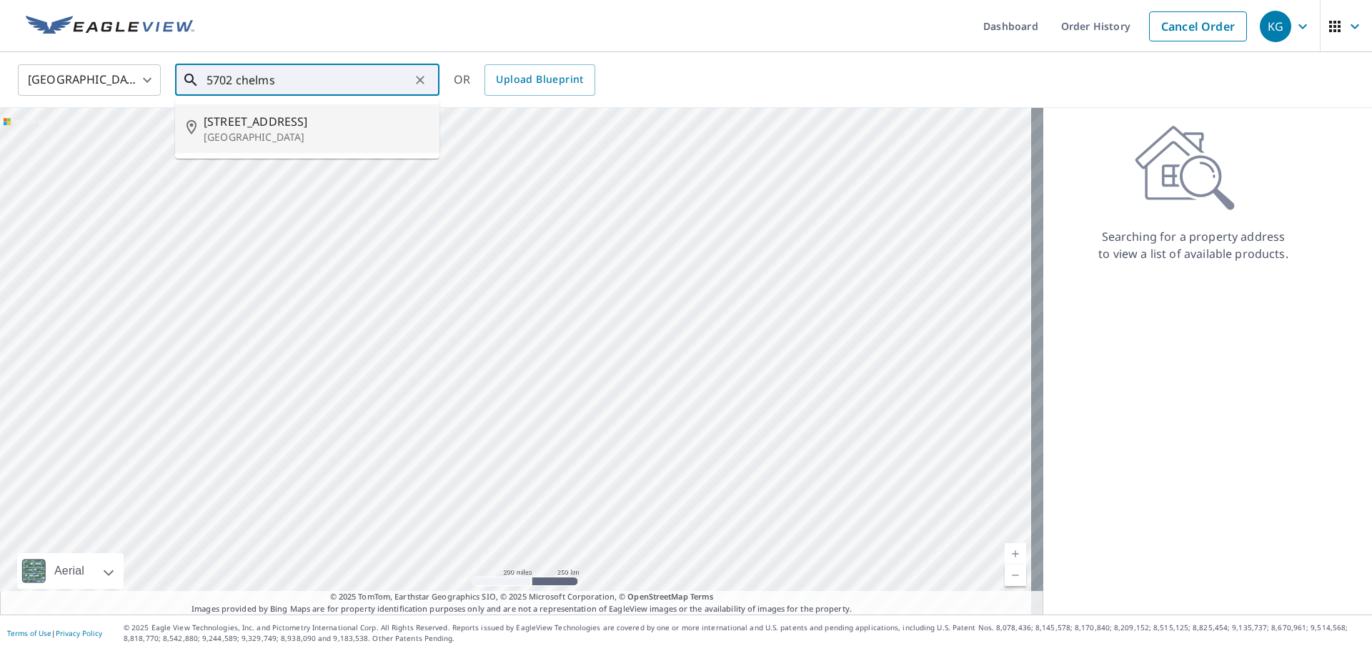
click at [302, 124] on span "[STREET_ADDRESS]" at bounding box center [316, 121] width 224 height 17
type input "[STREET_ADDRESS]"
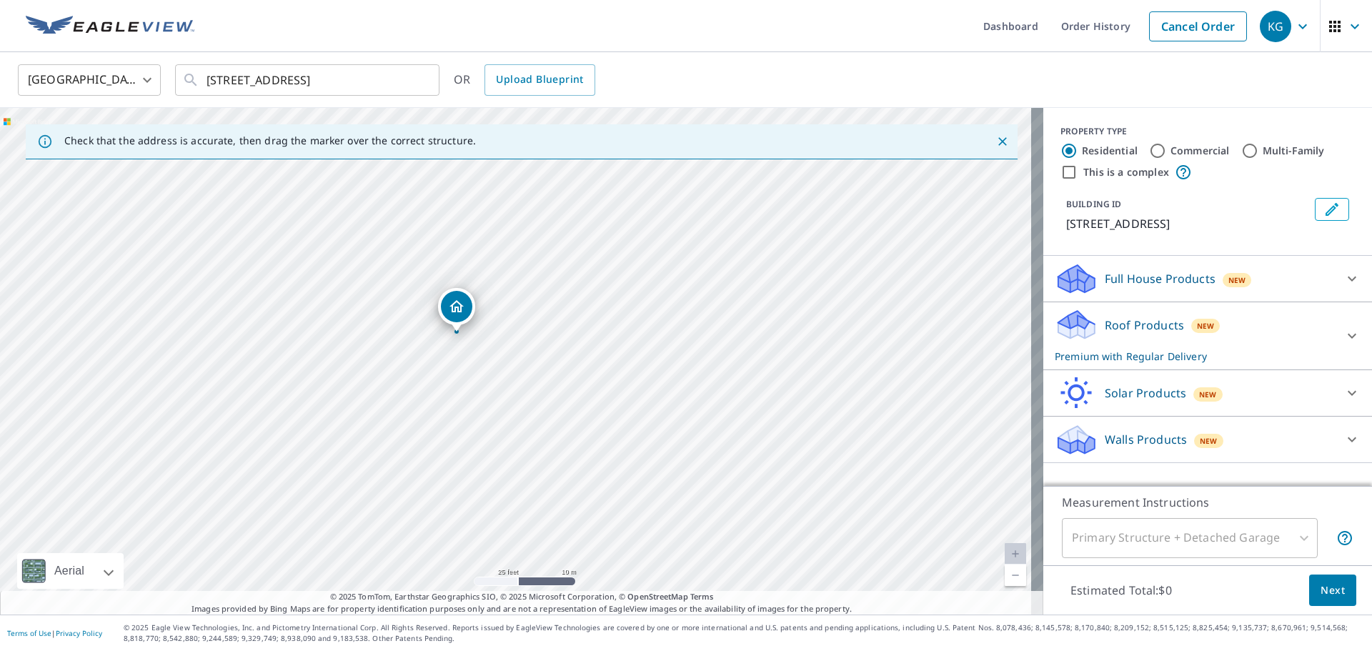
drag, startPoint x: 387, startPoint y: 337, endPoint x: 532, endPoint y: 375, distance: 150.6
click at [532, 375] on div "[STREET_ADDRESS]" at bounding box center [521, 361] width 1043 height 507
click at [1332, 602] on button "Next" at bounding box center [1332, 591] width 47 height 32
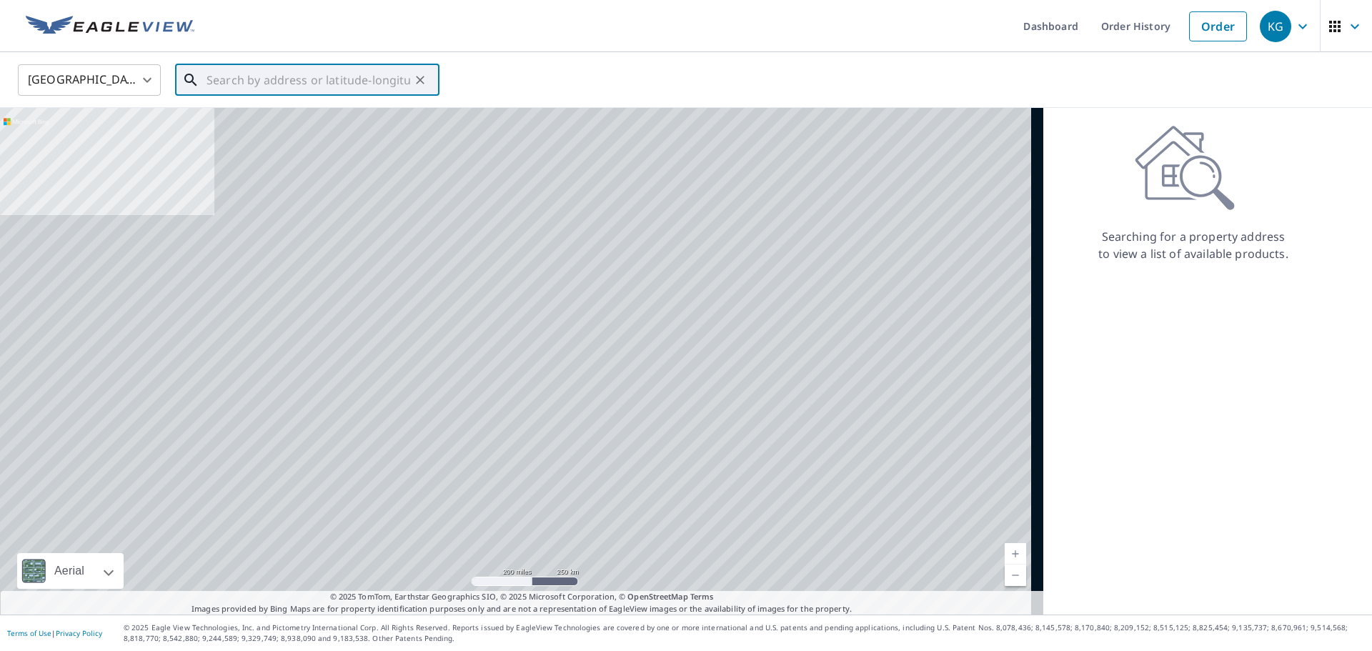
click at [278, 83] on input "text" at bounding box center [309, 80] width 204 height 40
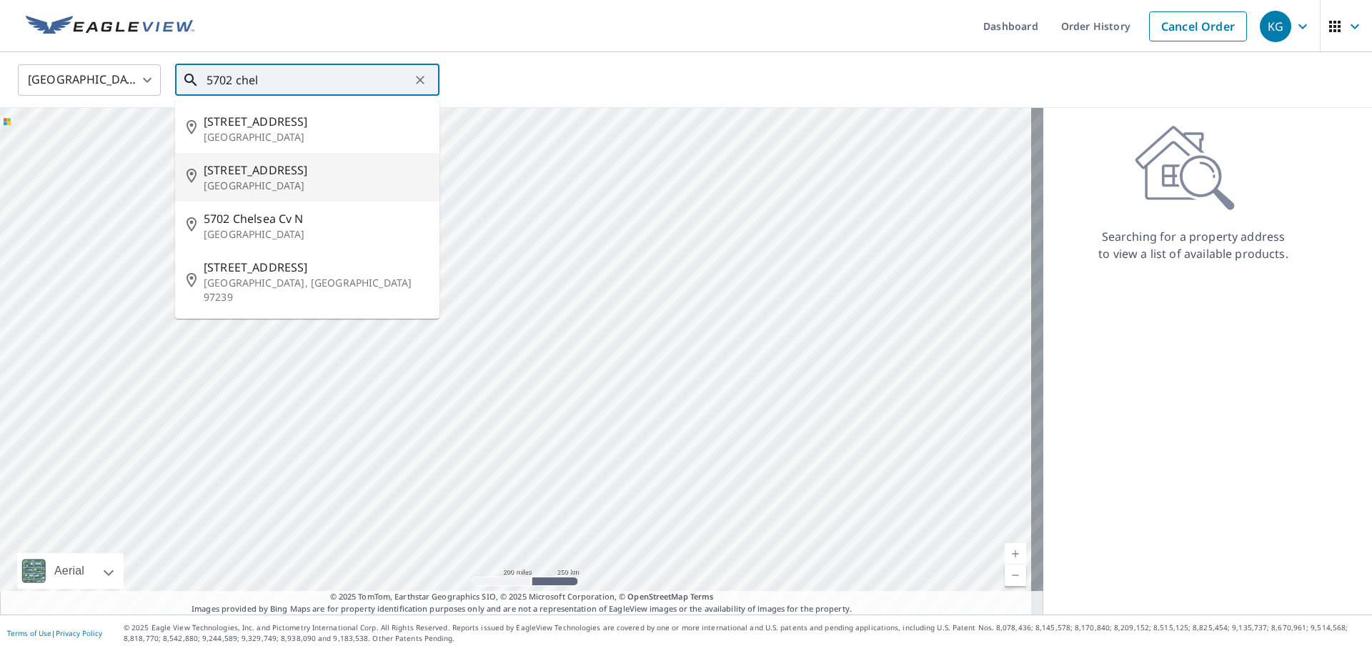
click at [308, 169] on span "[STREET_ADDRESS]" at bounding box center [316, 169] width 224 height 17
type input "[STREET_ADDRESS]"
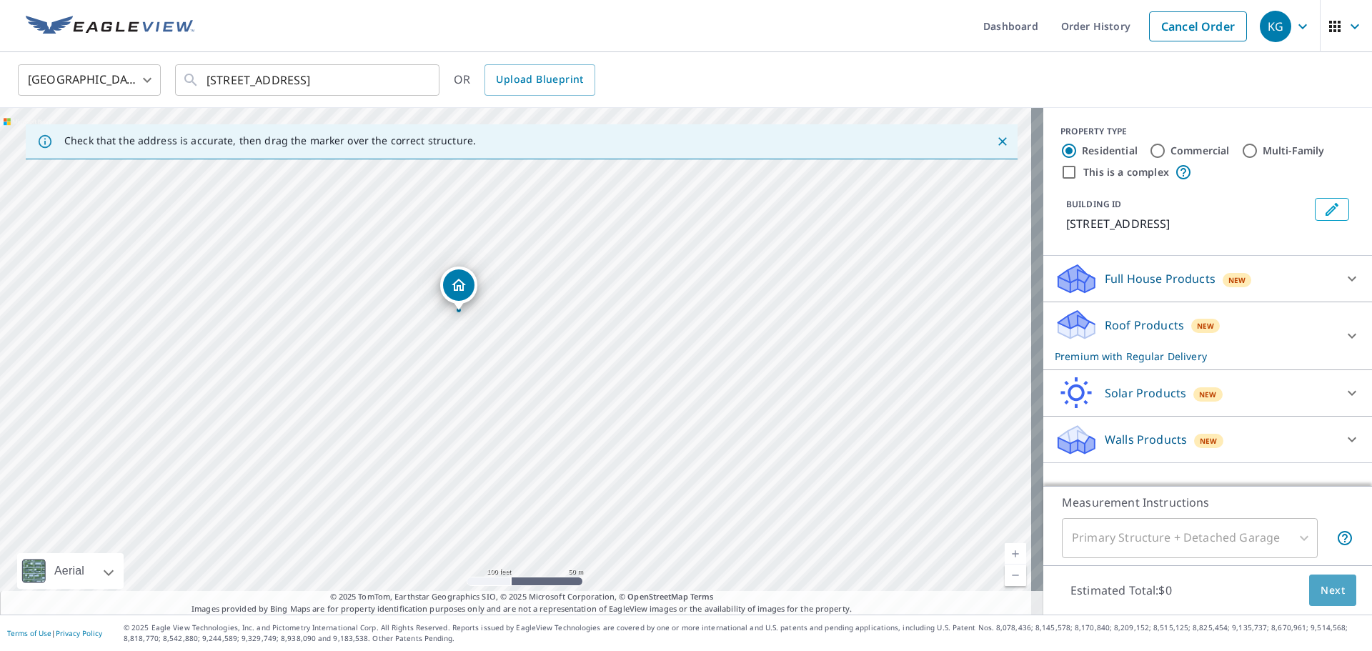
click at [1321, 590] on span "Next" at bounding box center [1333, 591] width 24 height 18
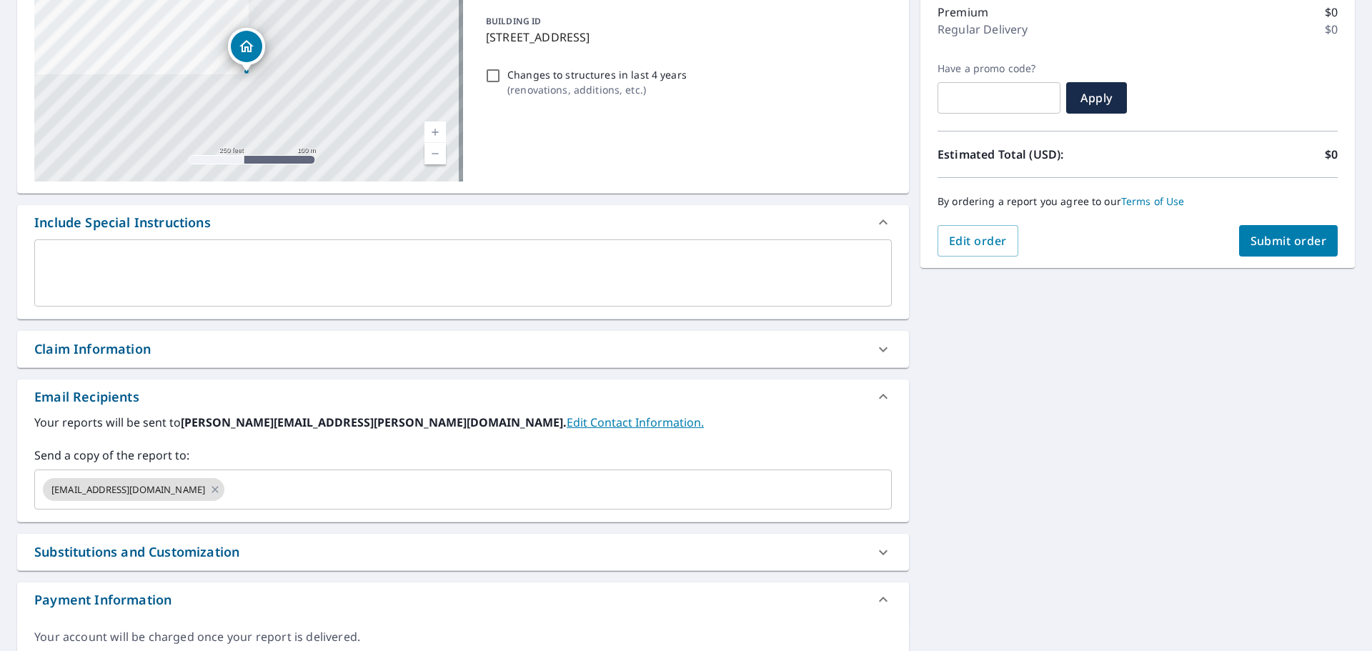
scroll to position [242, 0]
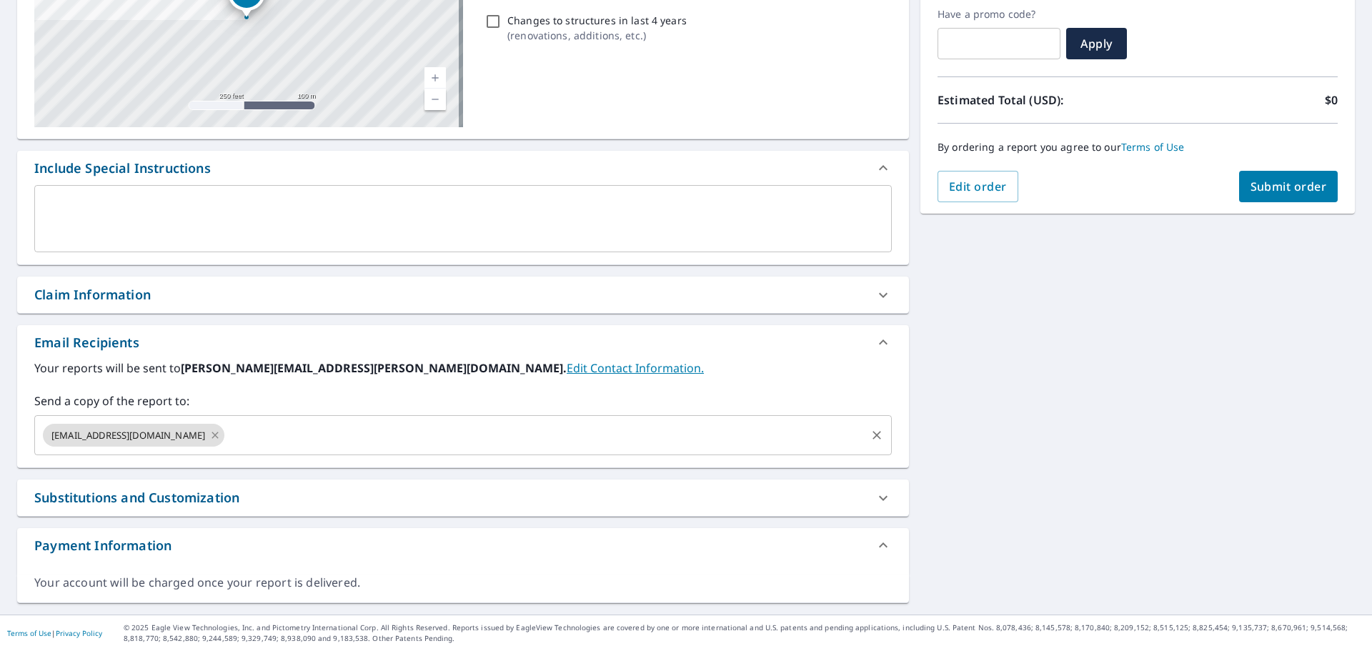
click at [209, 435] on icon at bounding box center [214, 435] width 11 height 16
click at [182, 435] on input "text" at bounding box center [452, 435] width 823 height 27
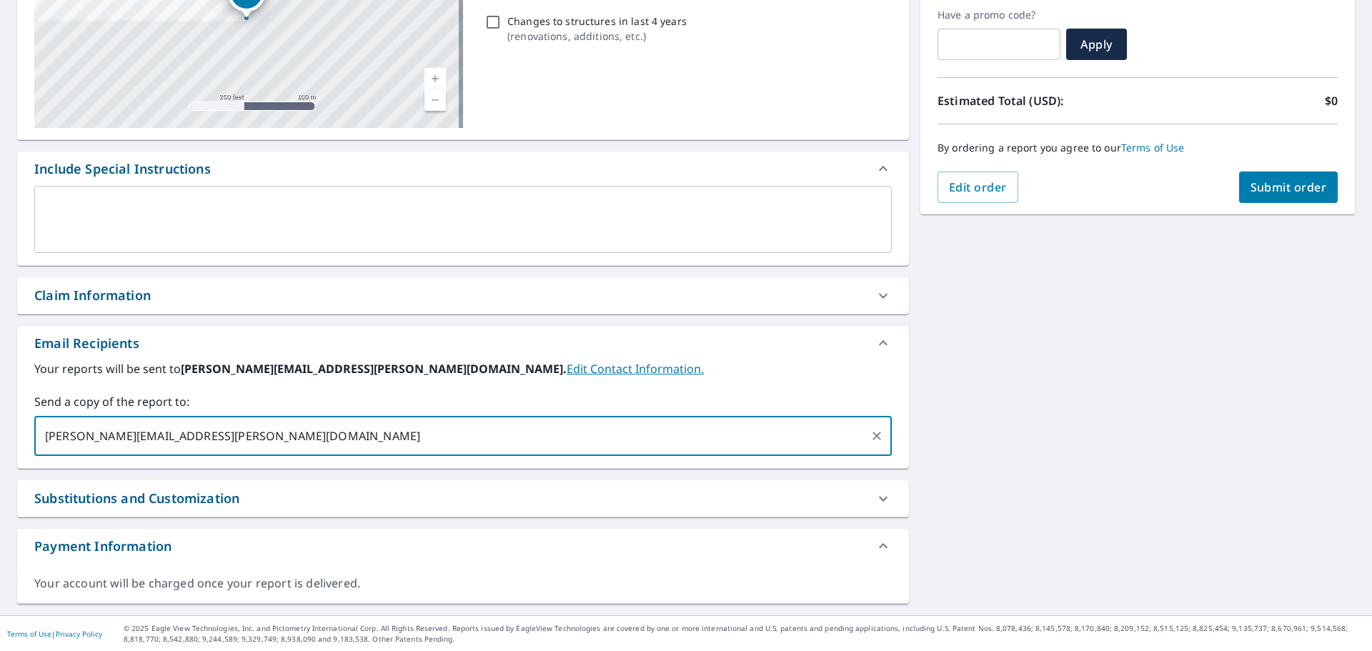
type input "[PERSON_NAME][EMAIL_ADDRESS][PERSON_NAME][DOMAIN_NAME]"
click at [1266, 187] on span "Submit order" at bounding box center [1288, 187] width 76 height 16
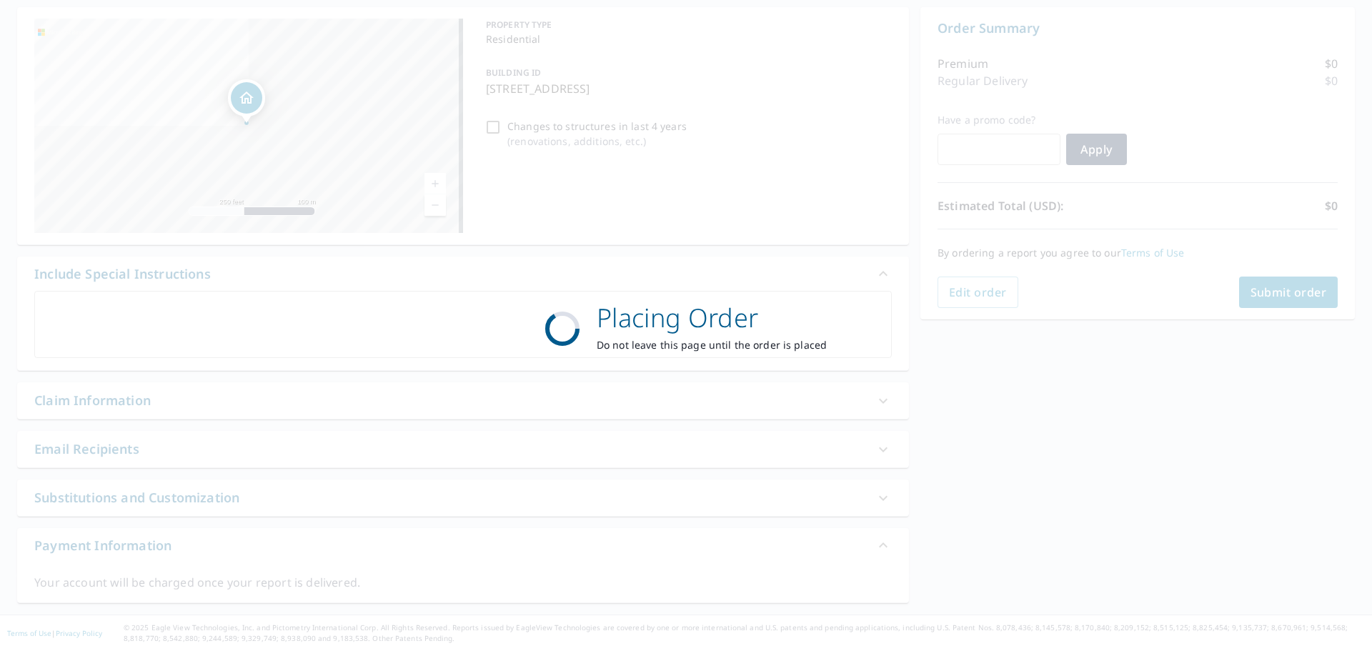
scroll to position [136, 0]
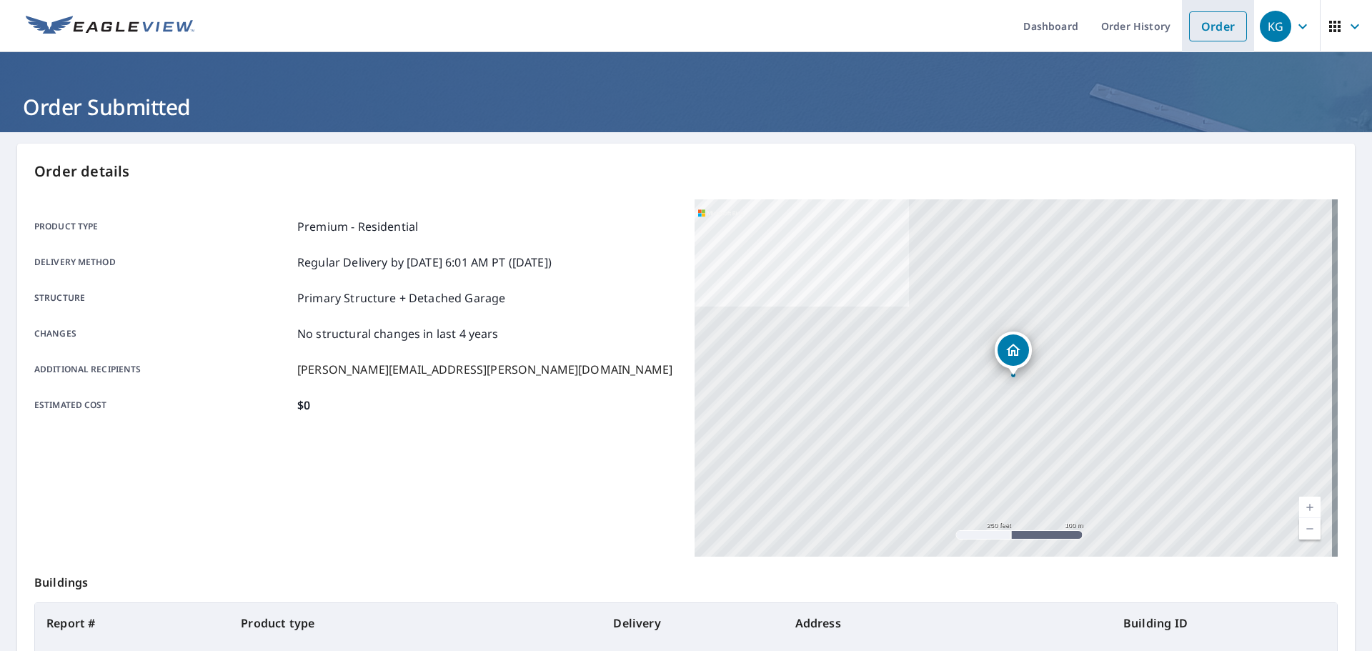
click at [1223, 34] on link "Order" at bounding box center [1218, 26] width 58 height 30
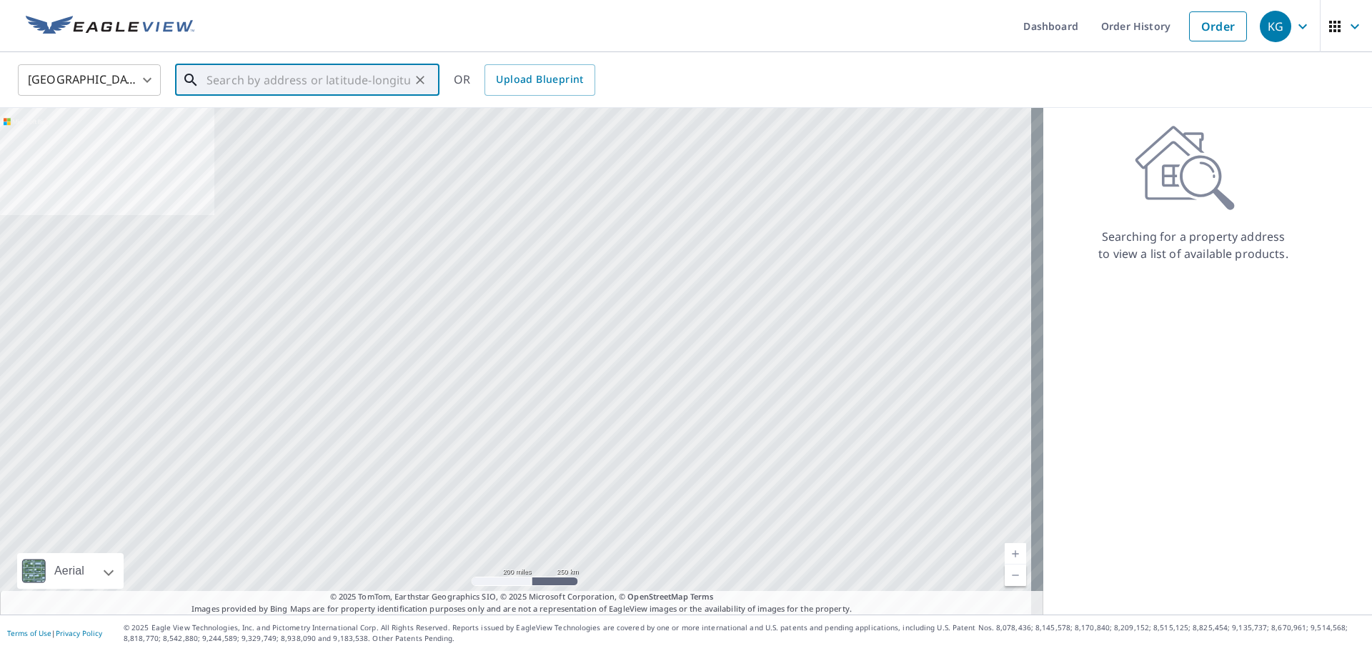
click at [265, 78] on input "text" at bounding box center [309, 80] width 204 height 40
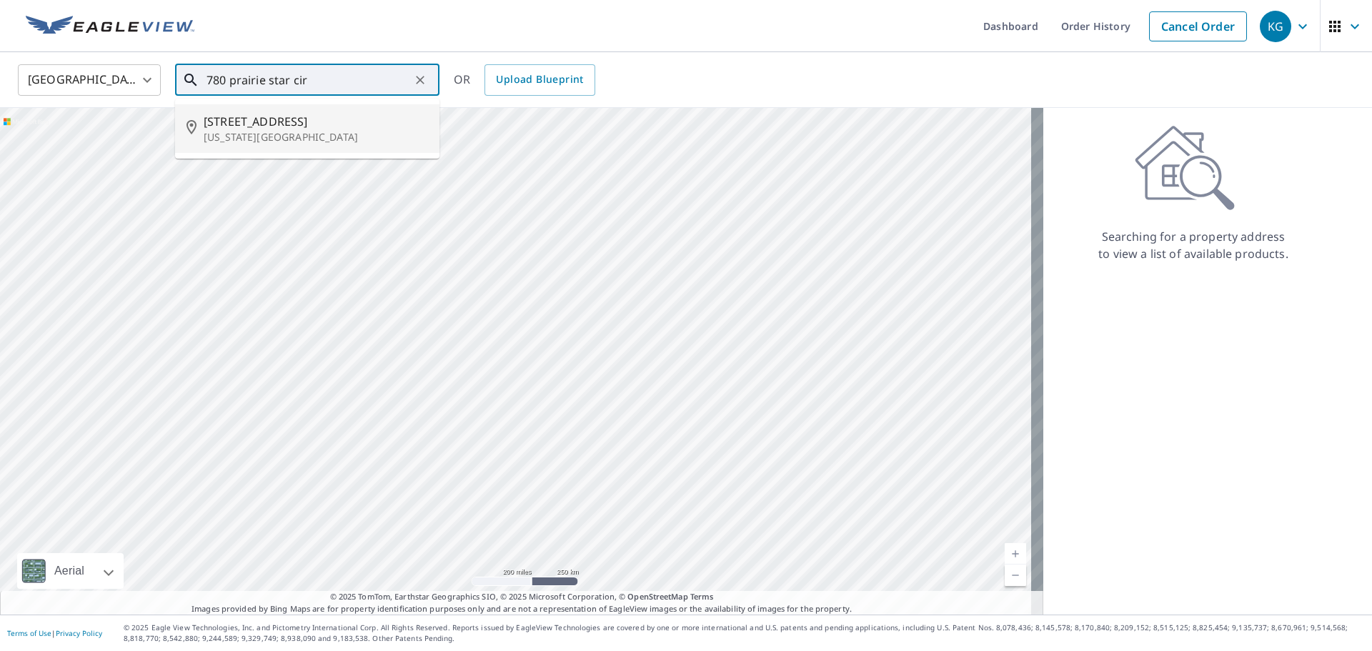
click at [279, 133] on p "Colorado Springs, CO 80916" at bounding box center [316, 137] width 224 height 14
type input "780 Prairie Star Cir Colorado Springs, CO 80916"
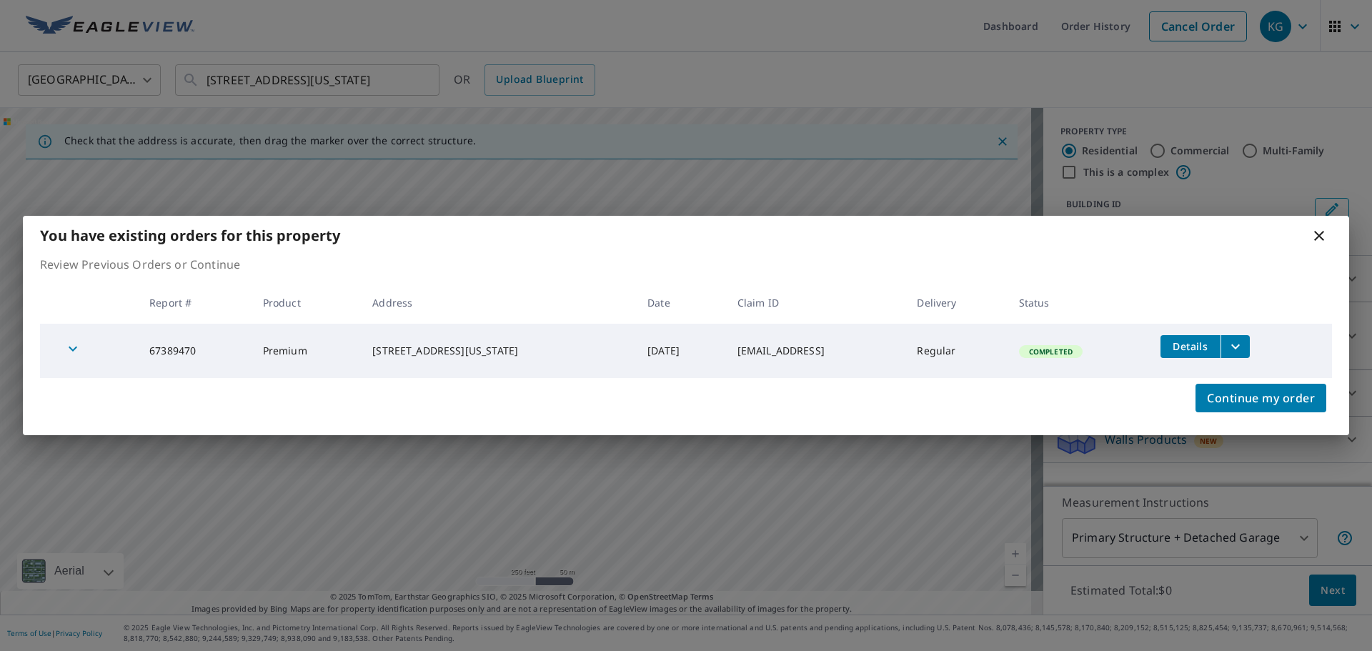
click at [1243, 342] on icon "filesDropdownBtn-67389470" at bounding box center [1235, 346] width 17 height 17
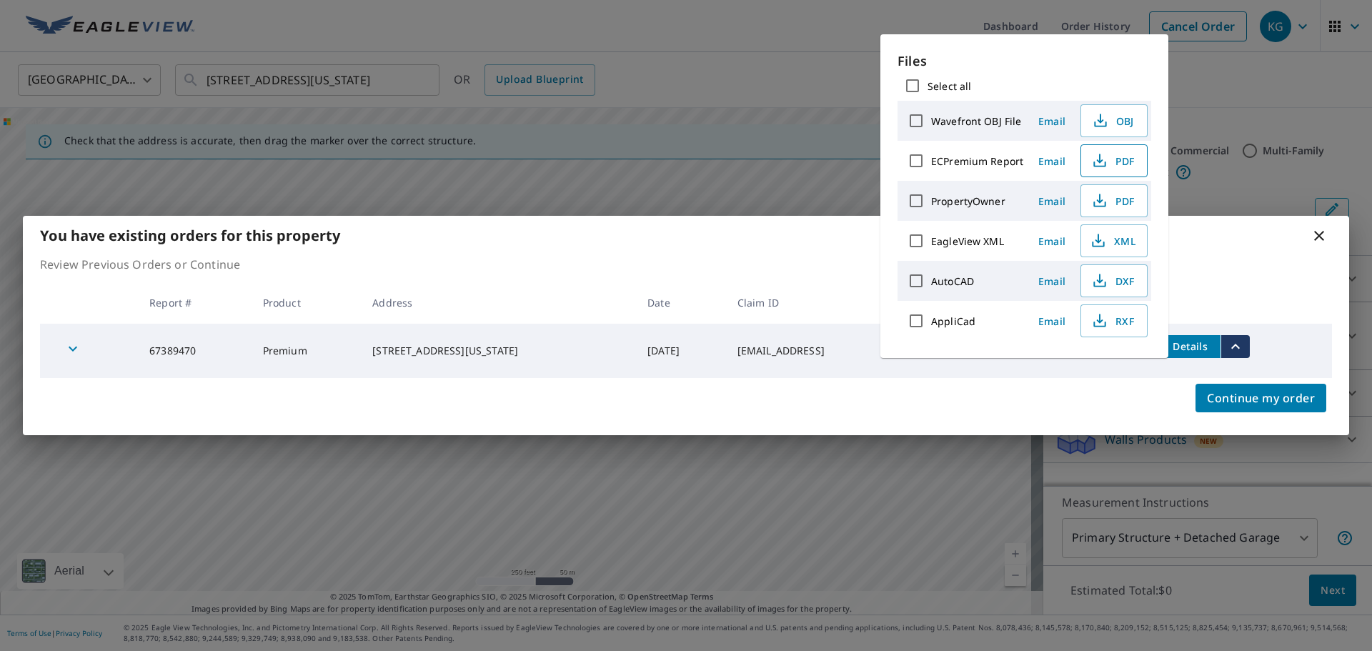
click at [1115, 155] on span "PDF" at bounding box center [1113, 160] width 46 height 17
click at [1314, 239] on icon at bounding box center [1318, 235] width 17 height 17
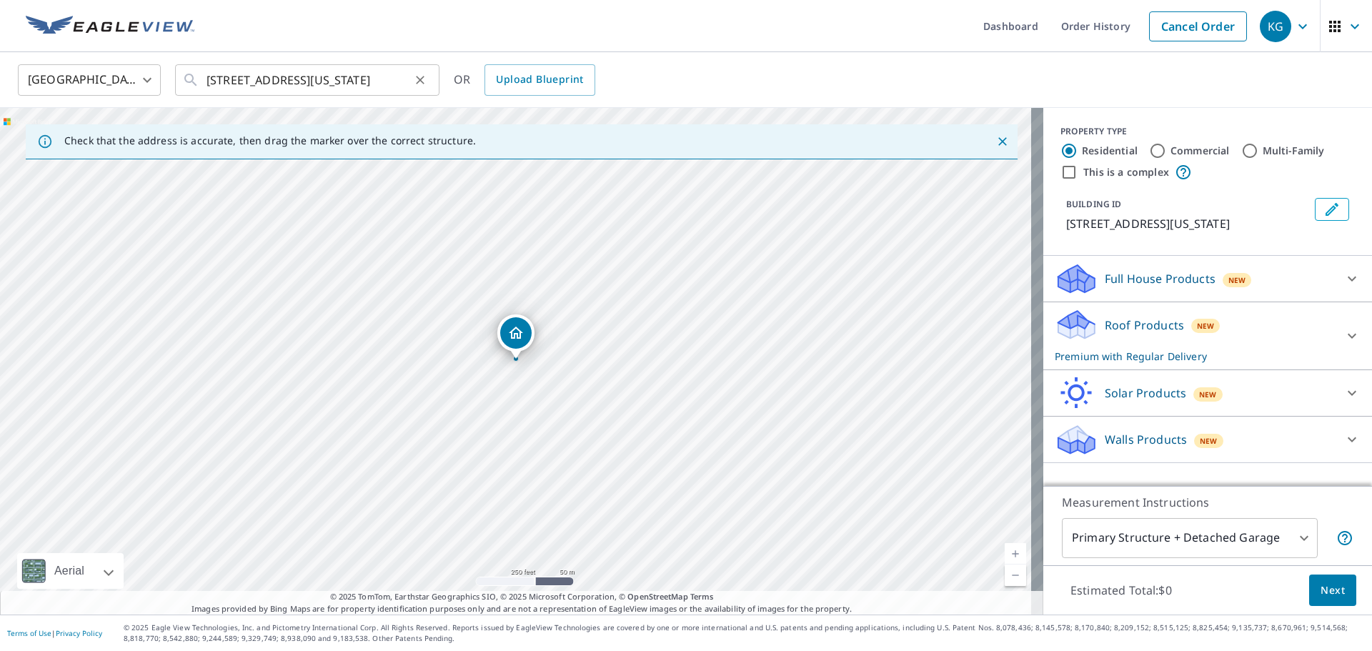
click at [422, 78] on icon "Clear" at bounding box center [420, 80] width 9 height 9
click at [324, 78] on input "text" at bounding box center [309, 80] width 204 height 40
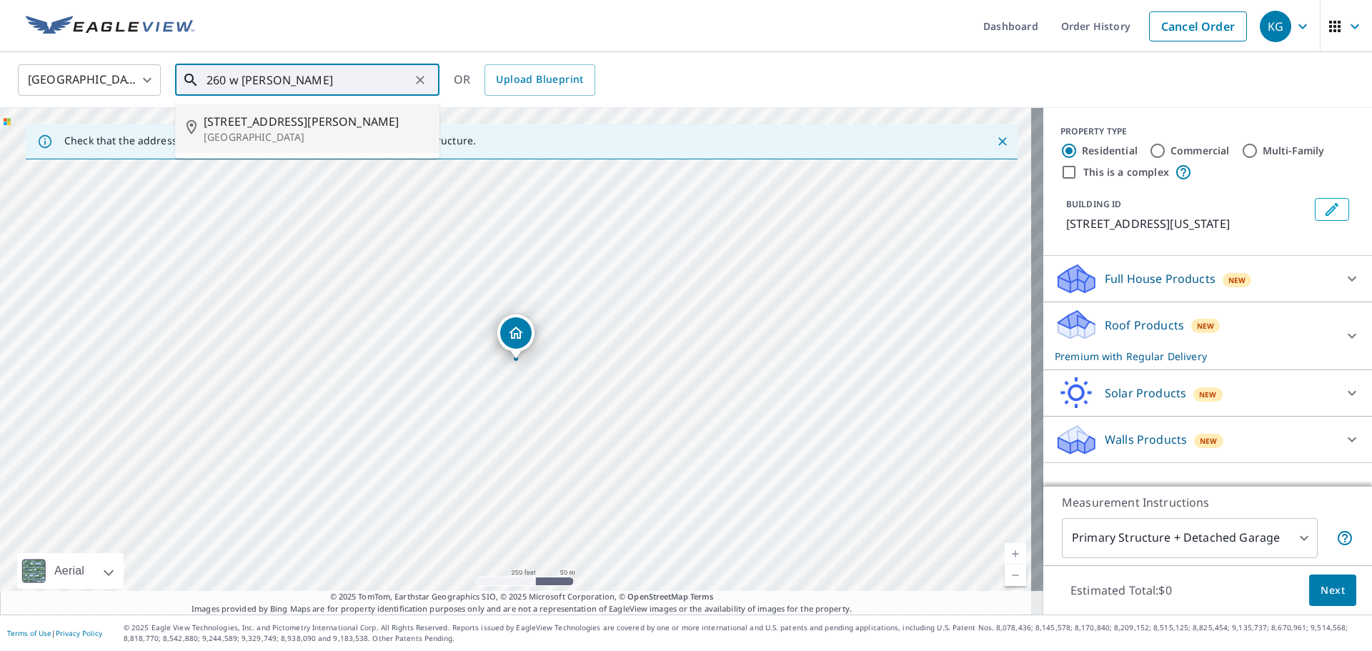
click at [304, 124] on span "260 W Burke Dr" at bounding box center [316, 121] width 224 height 17
type input "260 W Burke Dr Pueblo, CO 81007"
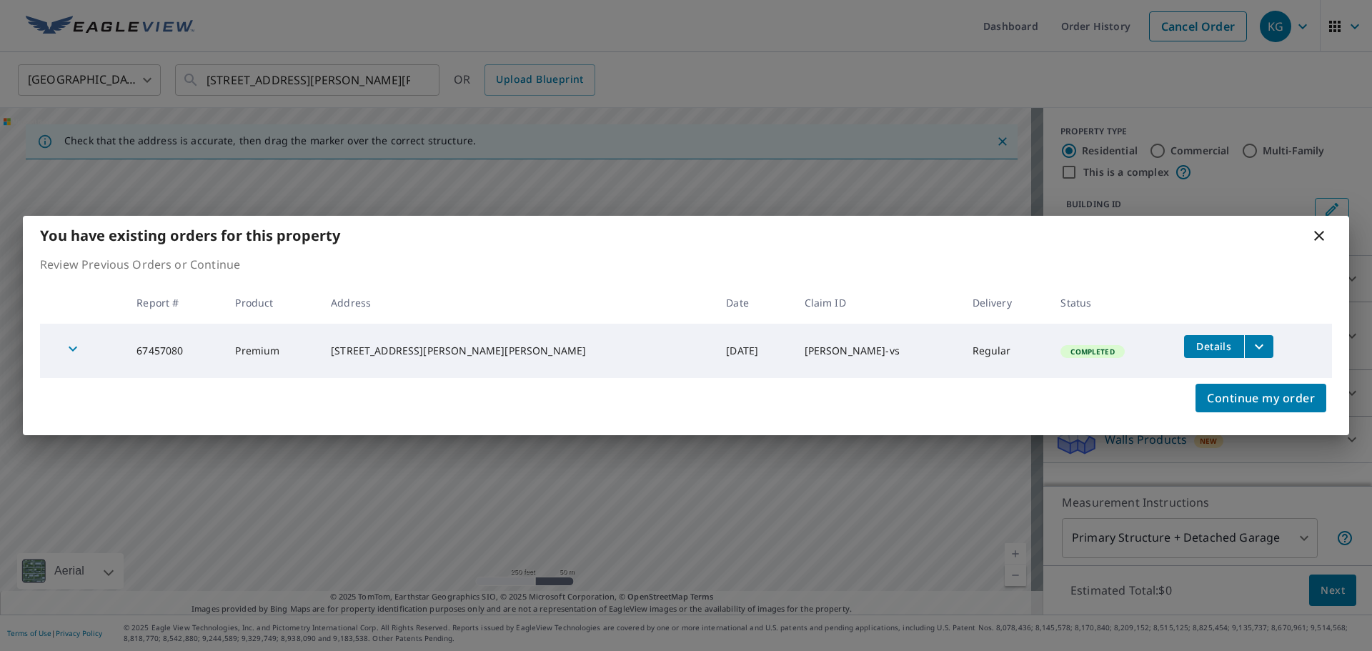
click at [1250, 343] on icon "filesDropdownBtn-67457080" at bounding box center [1258, 346] width 17 height 17
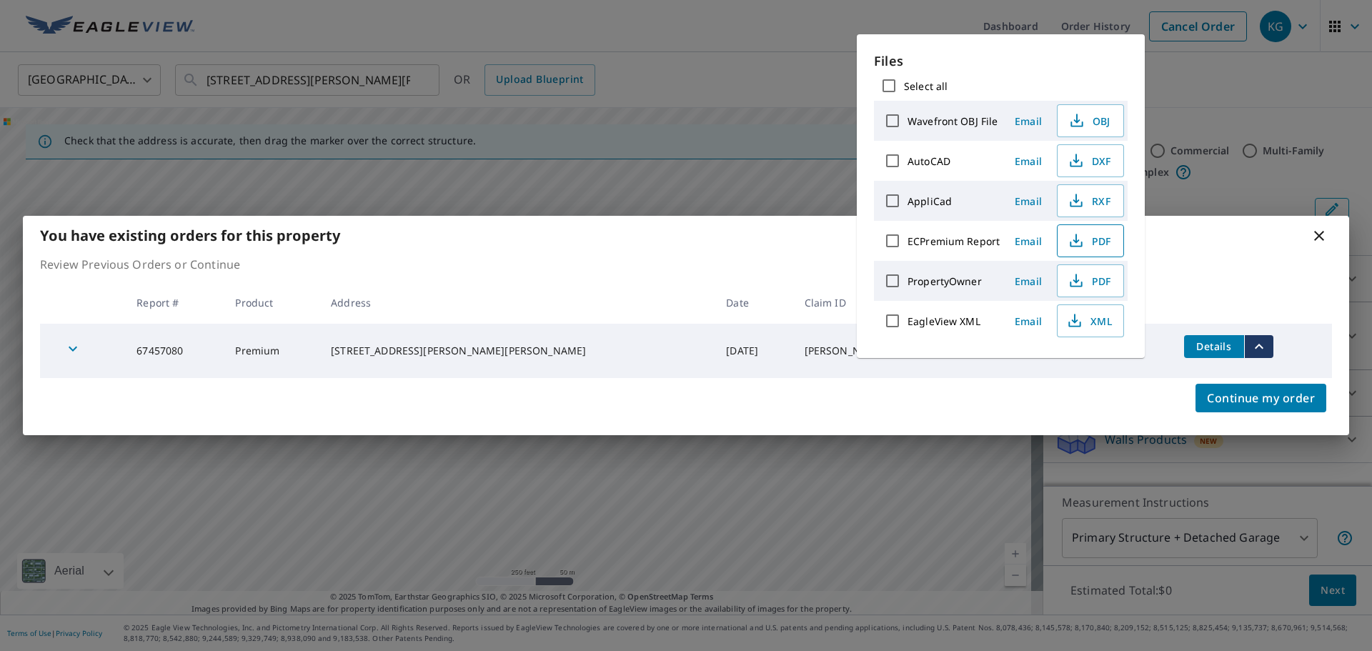
click at [1073, 234] on icon "button" at bounding box center [1076, 240] width 17 height 17
click at [1324, 233] on icon at bounding box center [1318, 235] width 17 height 17
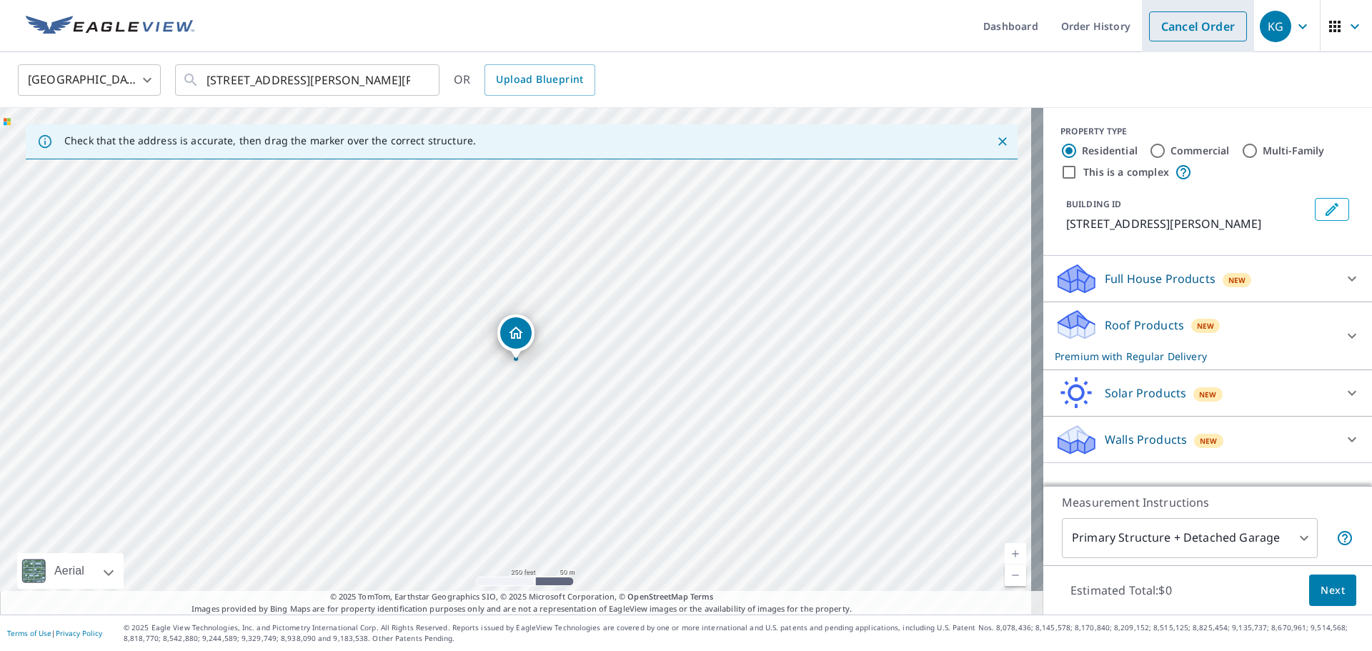
click at [1185, 24] on link "Cancel Order" at bounding box center [1198, 26] width 98 height 30
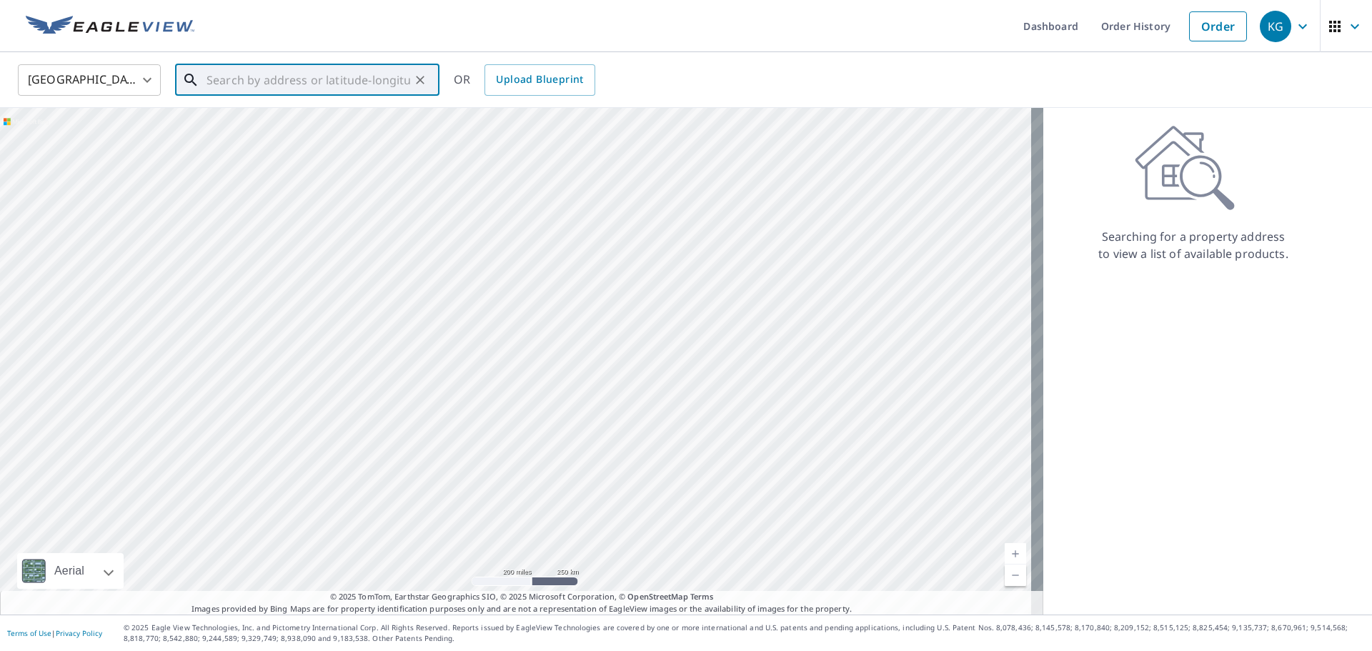
click at [269, 86] on input "text" at bounding box center [309, 80] width 204 height 40
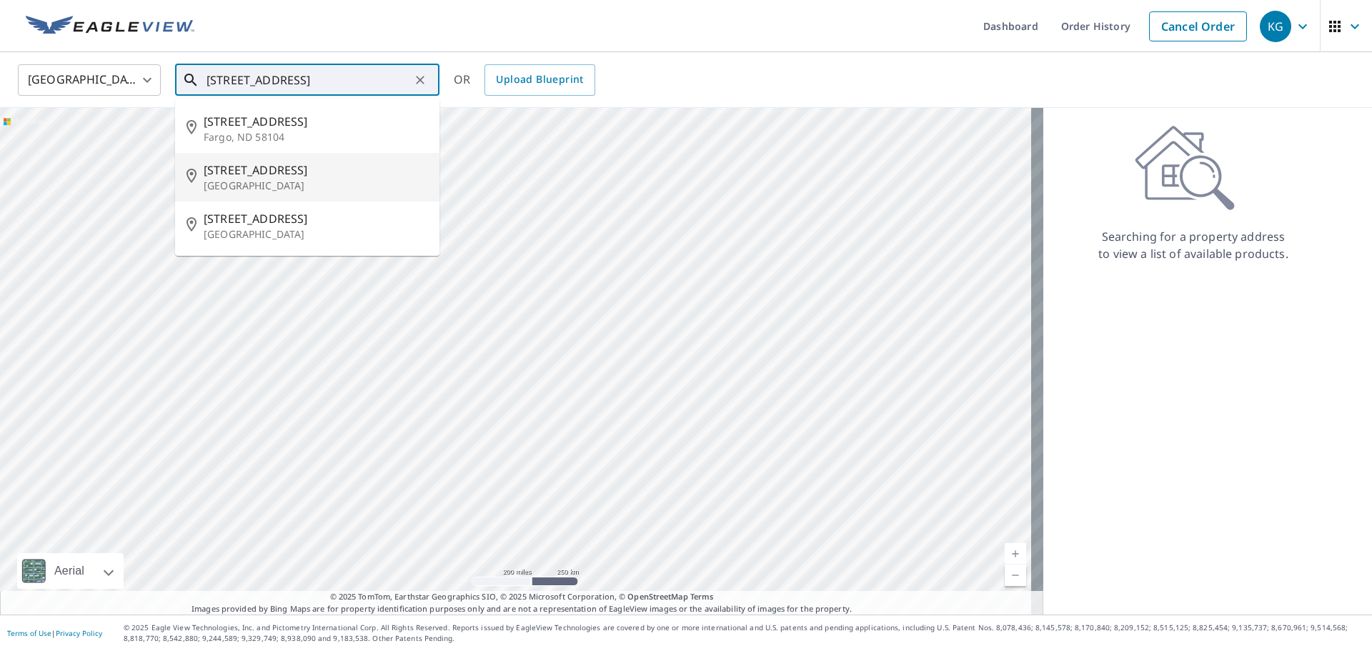
click at [264, 181] on p "Lubbock, TX 79413" at bounding box center [316, 186] width 224 height 14
type input "4203 51st St Lubbock, TX 79413"
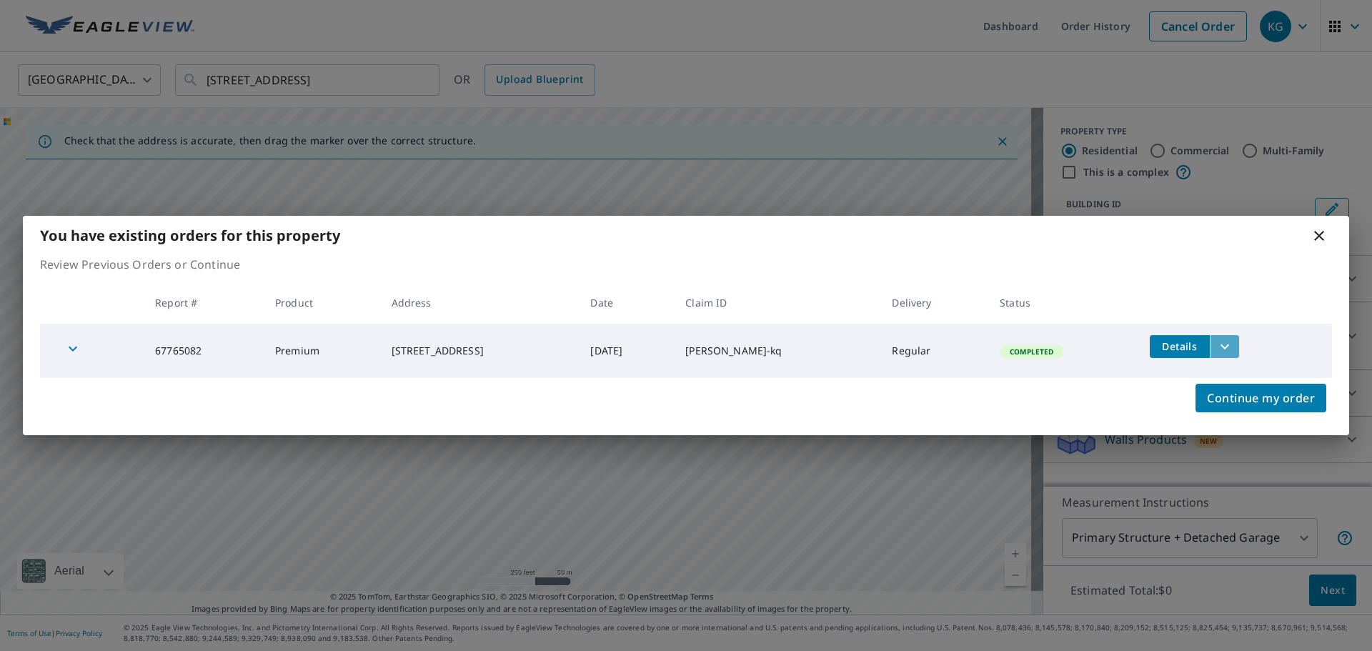
click at [1233, 347] on icon "filesDropdownBtn-67765082" at bounding box center [1224, 346] width 17 height 17
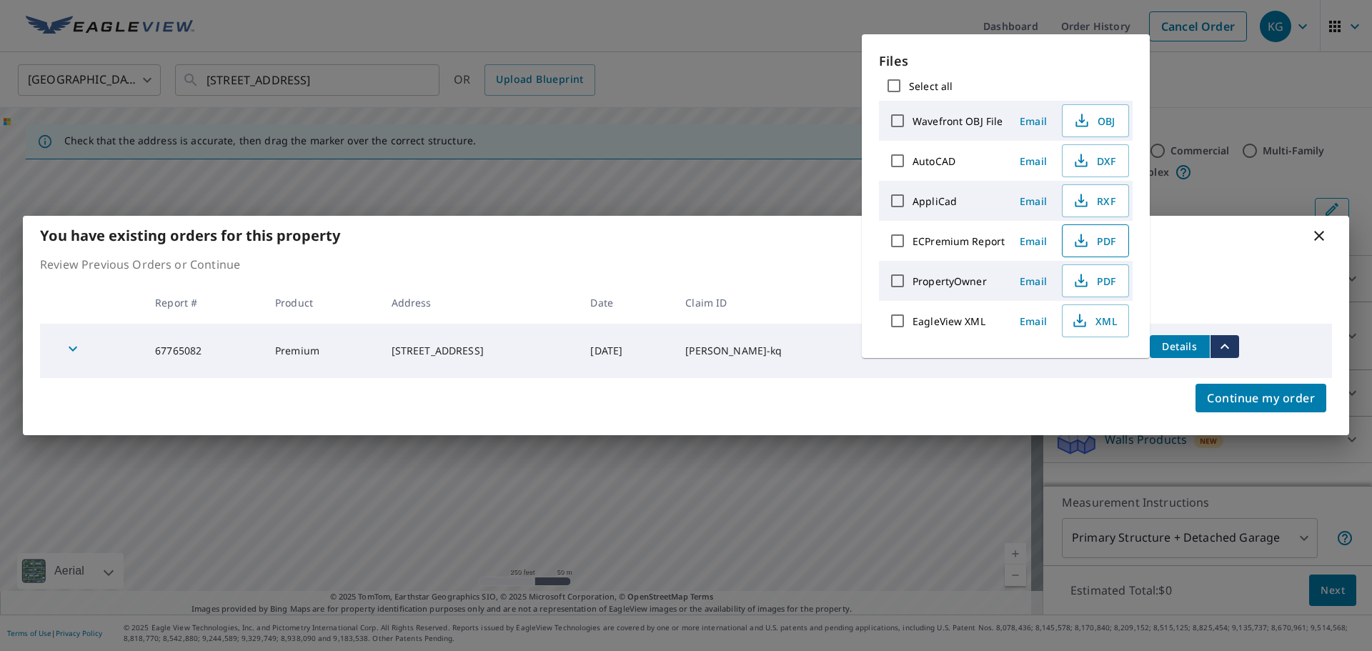
click at [1078, 237] on icon "button" at bounding box center [1081, 240] width 17 height 17
drag, startPoint x: 1323, startPoint y: 226, endPoint x: 1309, endPoint y: 235, distance: 17.0
click at [1322, 227] on div "You have existing orders for this property" at bounding box center [686, 235] width 1326 height 39
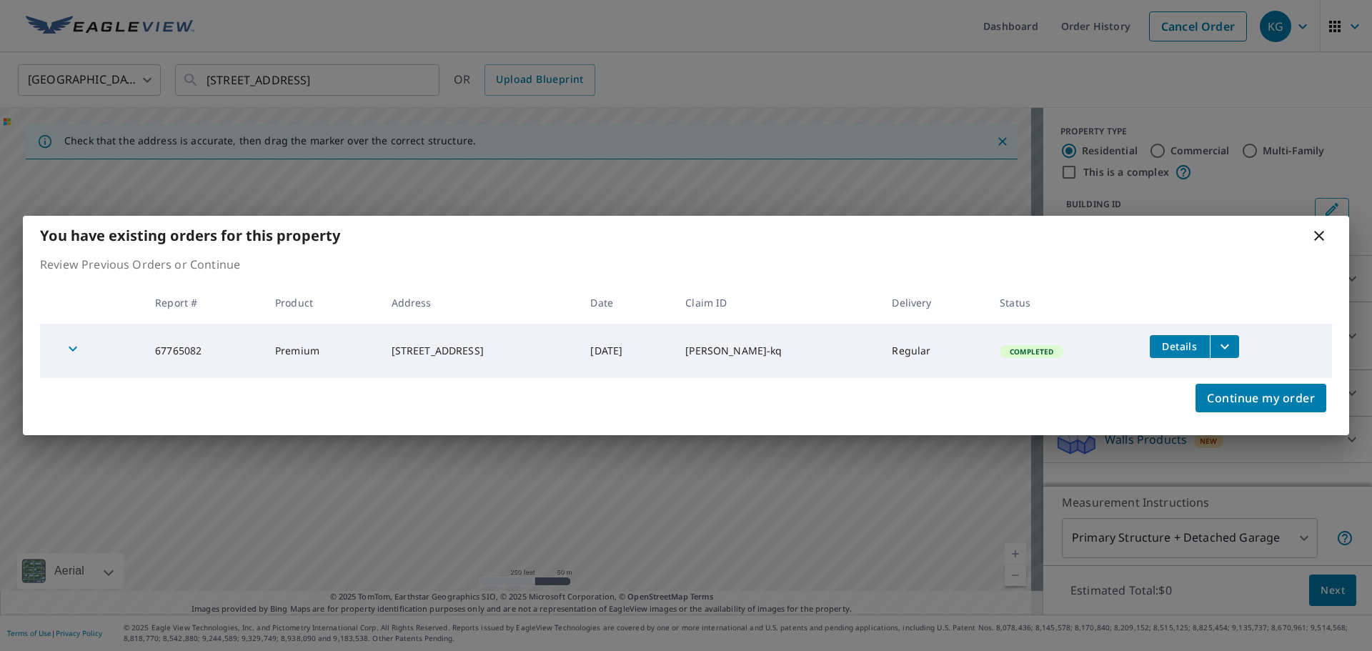
click at [1309, 235] on div "You have existing orders for this property" at bounding box center [686, 235] width 1326 height 39
click at [1314, 234] on icon at bounding box center [1318, 235] width 17 height 17
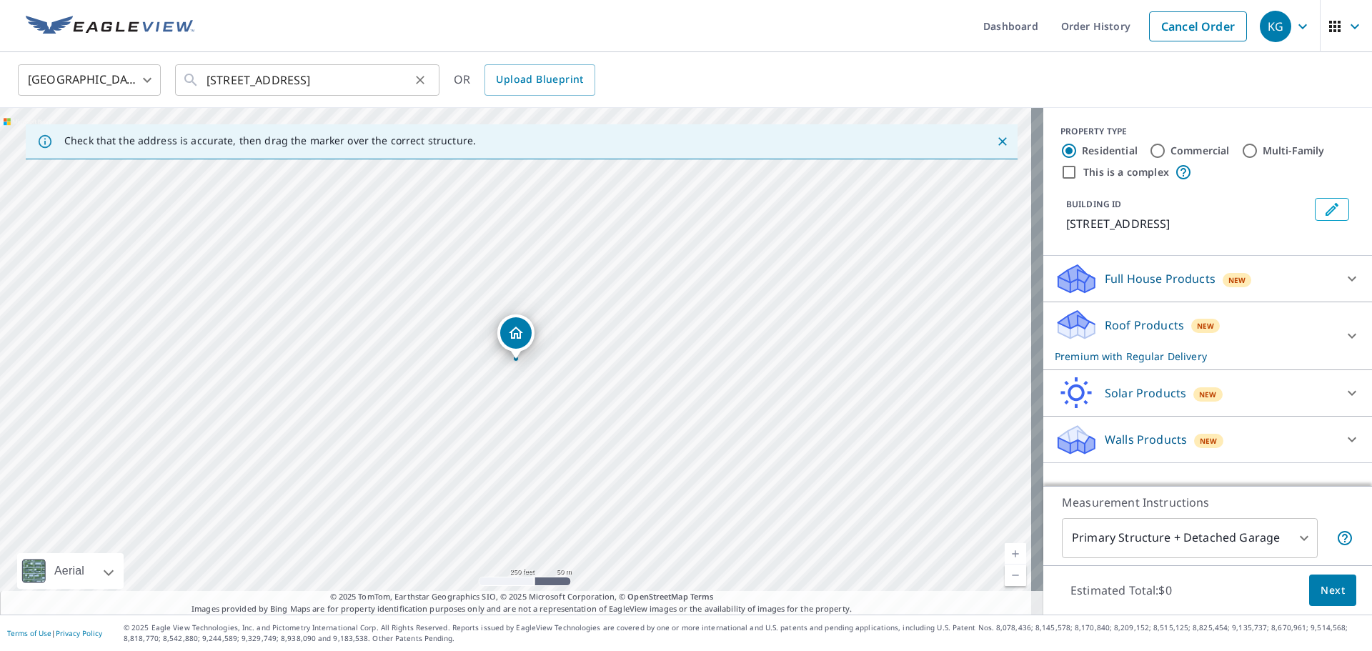
click at [424, 77] on icon "Clear" at bounding box center [420, 80] width 14 height 14
click at [322, 86] on input "text" at bounding box center [309, 80] width 204 height 40
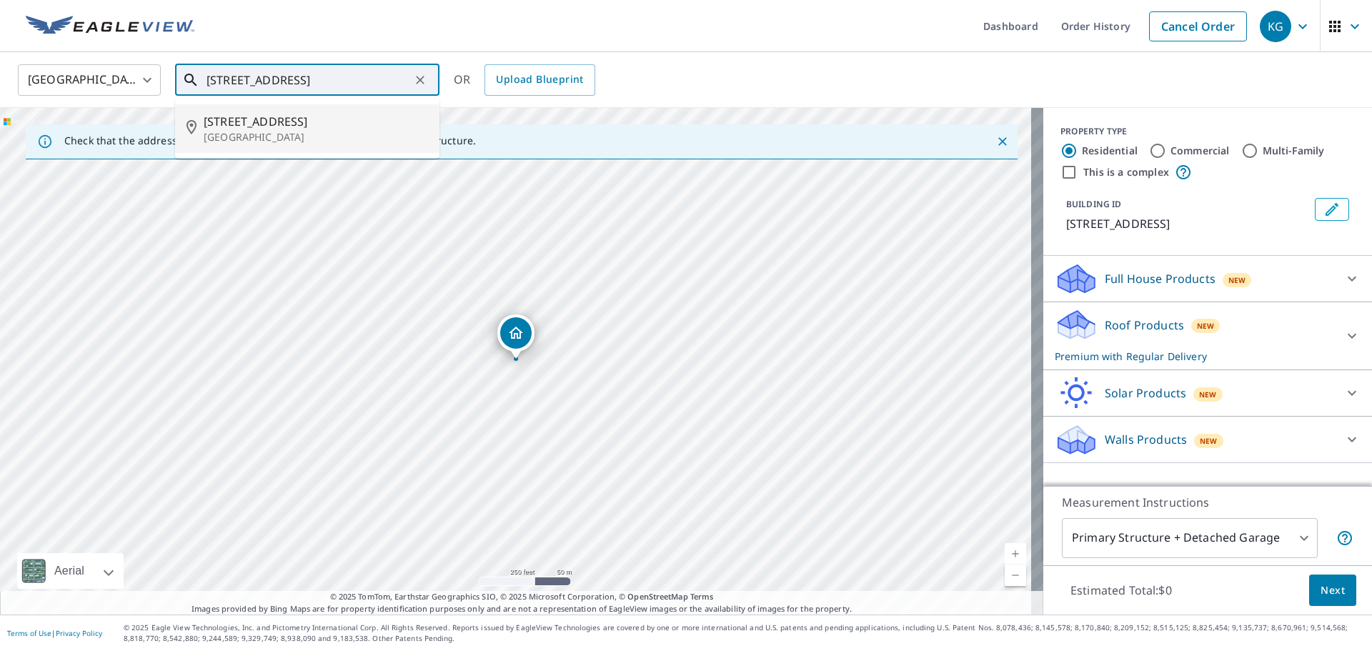
click at [277, 139] on p "Brighton, CO 80602" at bounding box center [316, 137] width 224 height 14
type input "13433 Wabash St Brighton, CO 80602"
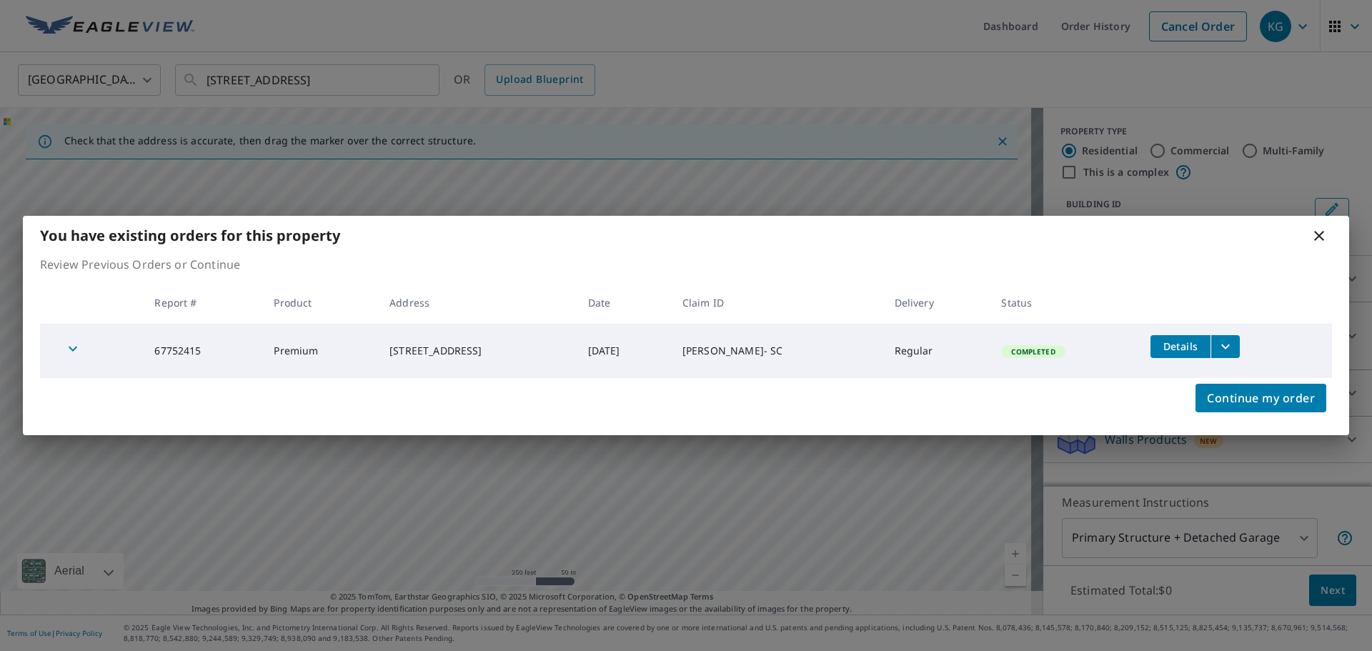
click at [1230, 352] on icon "filesDropdownBtn-67752415" at bounding box center [1225, 346] width 17 height 17
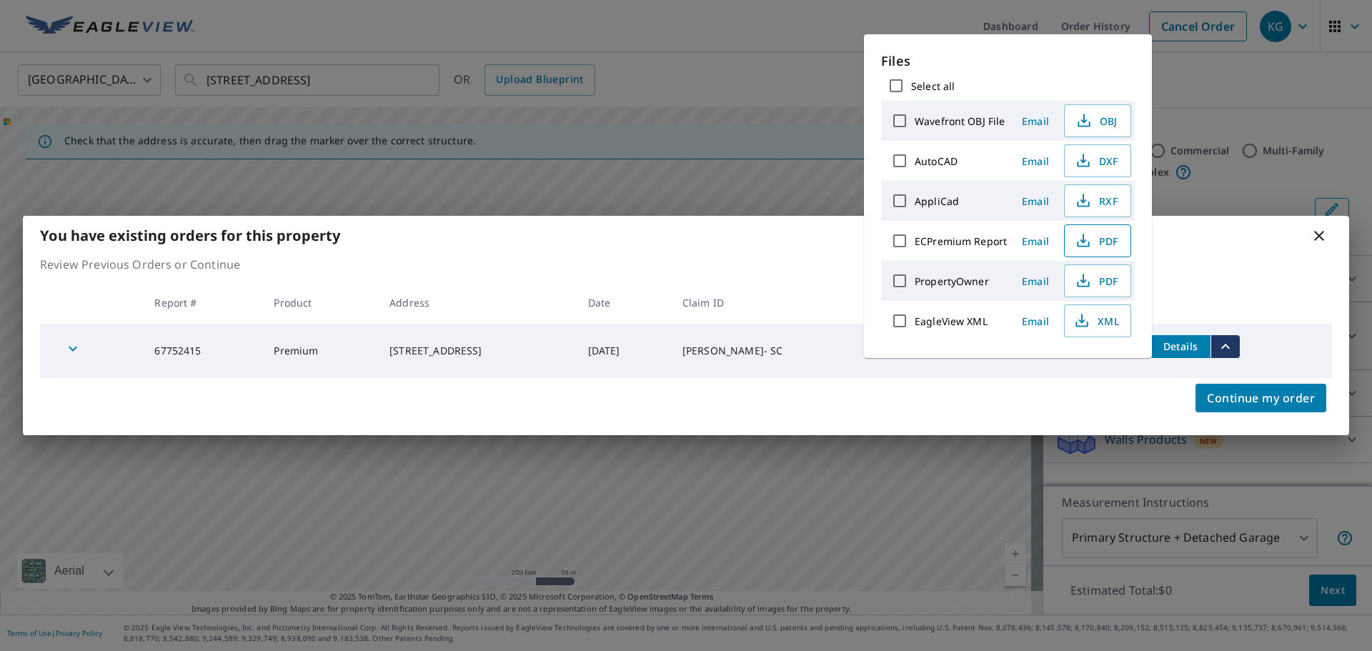
click at [1089, 234] on icon "button" at bounding box center [1083, 240] width 17 height 17
click at [1323, 234] on icon at bounding box center [1318, 235] width 17 height 17
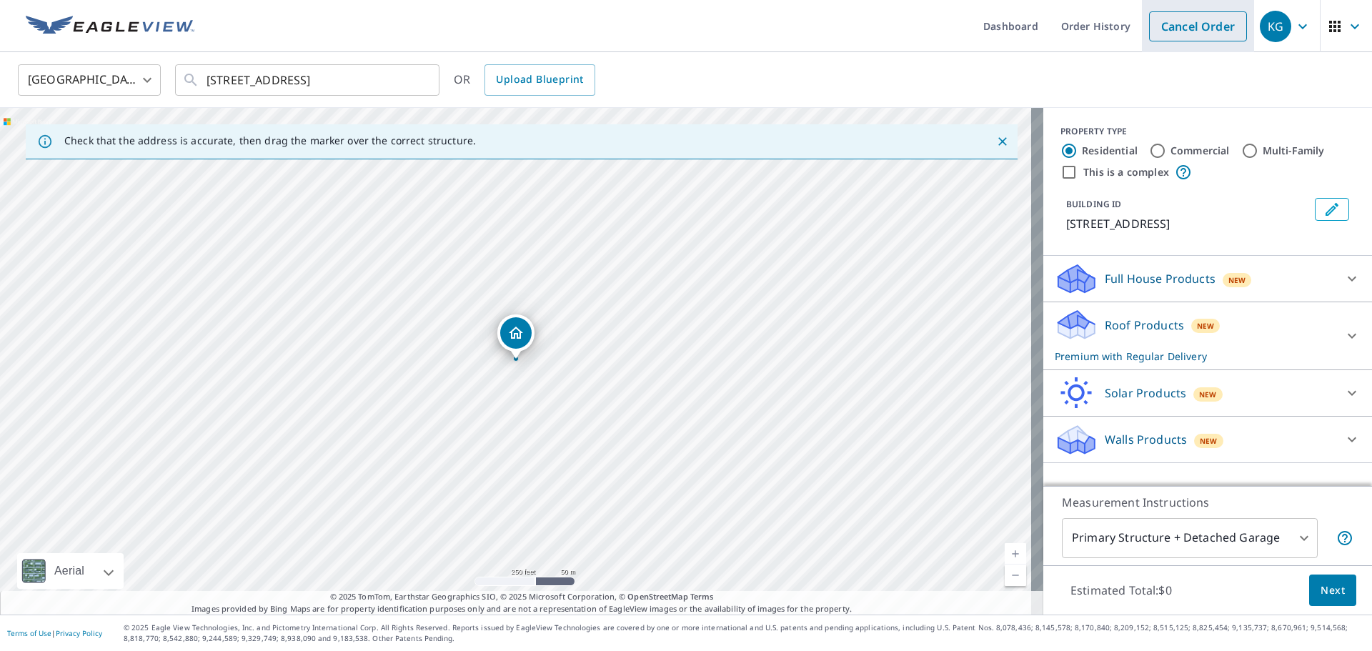
click at [1184, 35] on link "Cancel Order" at bounding box center [1198, 26] width 98 height 30
